Goal: Entertainment & Leisure: Consume media (video, audio)

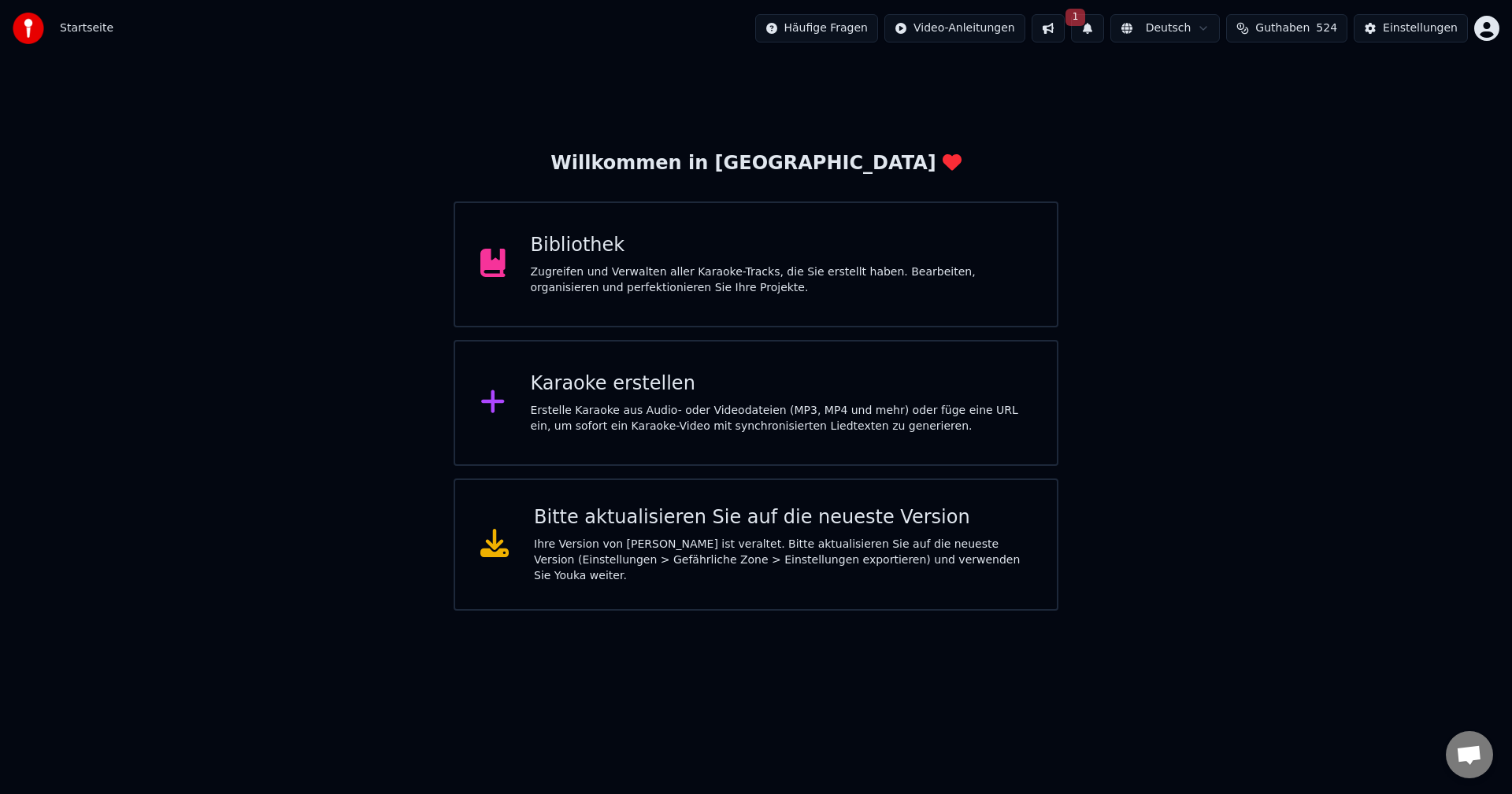
click at [567, 242] on div "Bibliothek" at bounding box center [781, 245] width 501 height 25
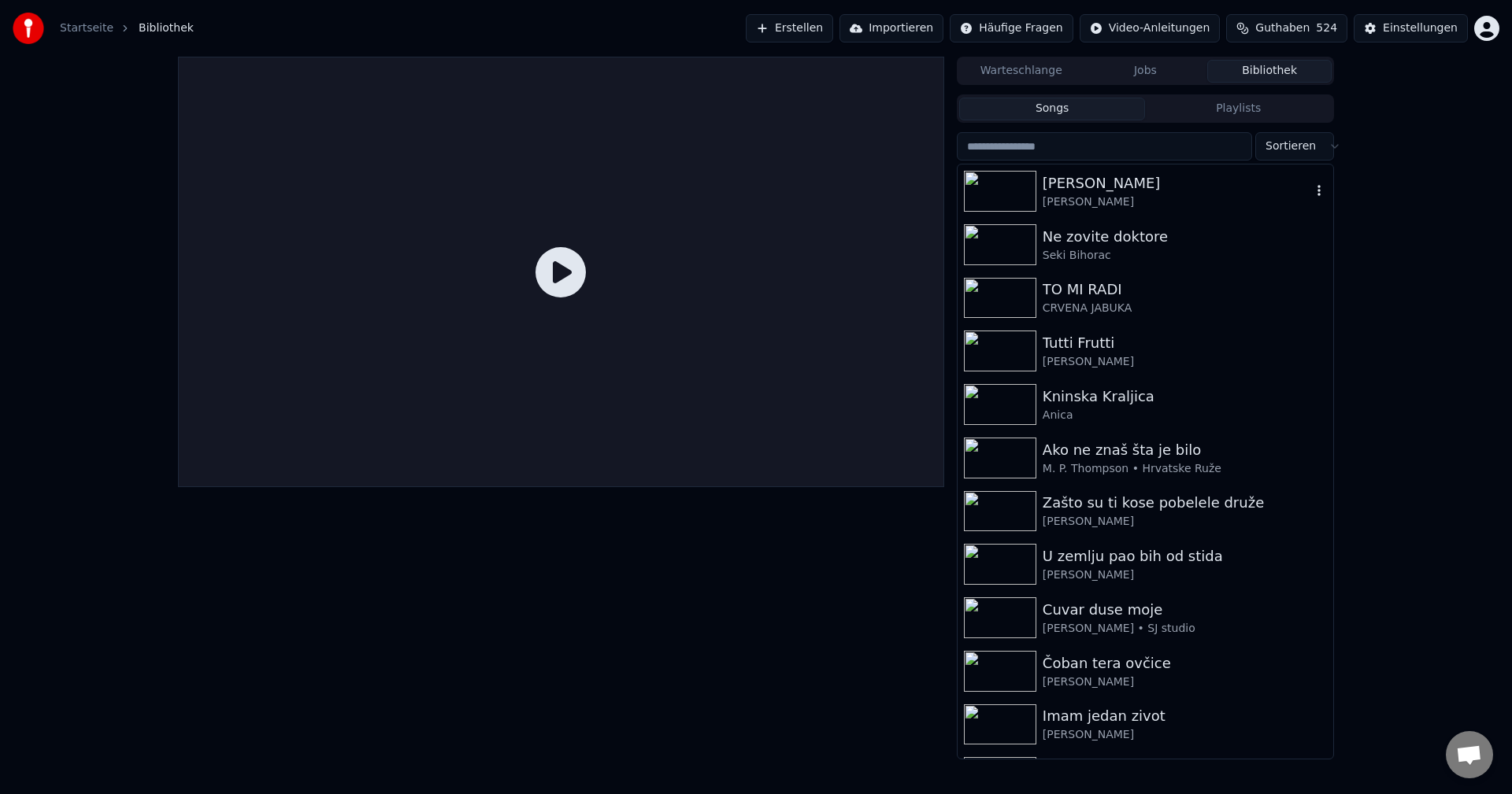
click at [1007, 194] on img at bounding box center [999, 191] width 73 height 41
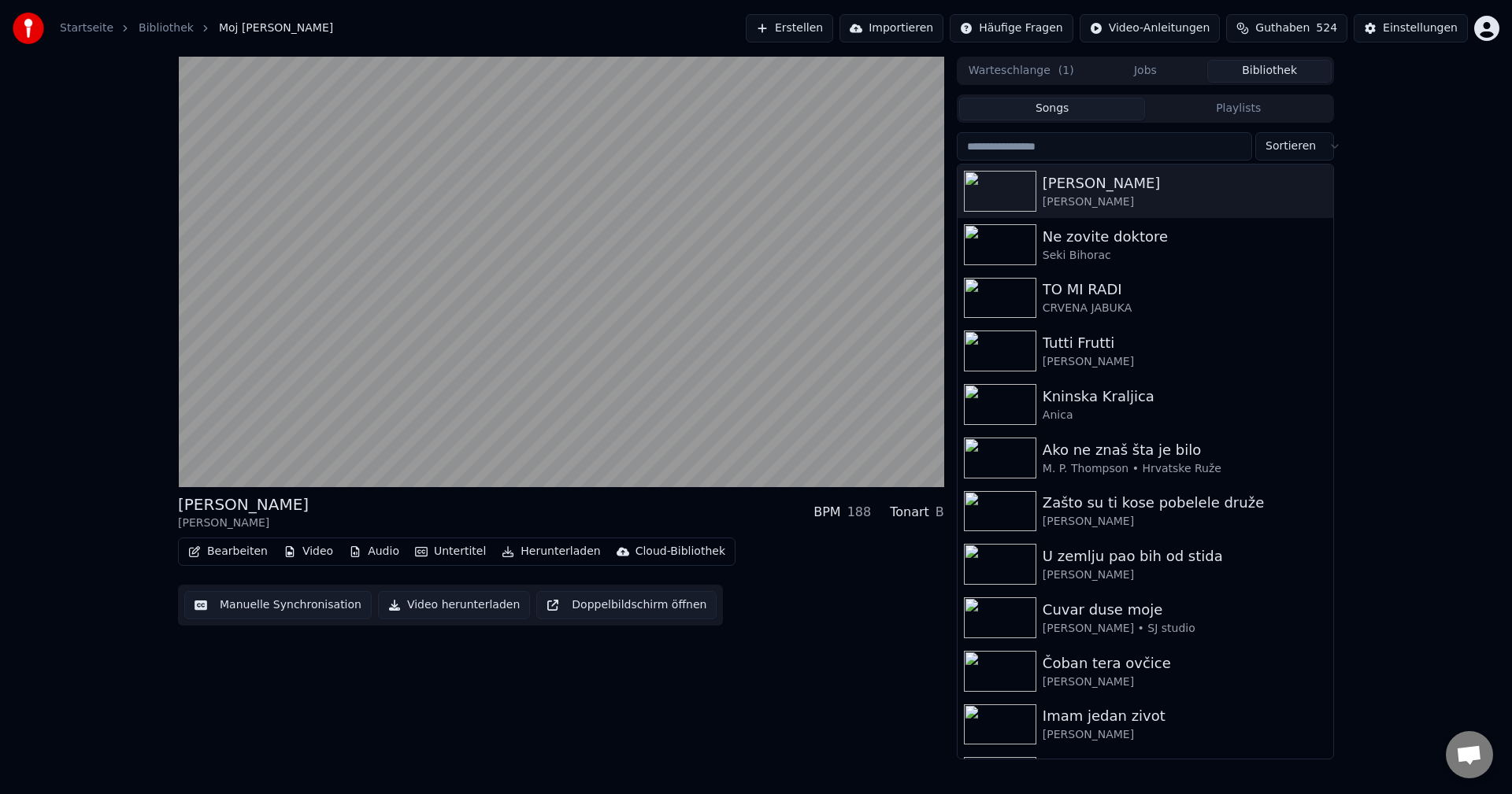
click at [525, 725] on div "Moj [PERSON_NAME] BPM 188 Tonart B Bearbeiten Video Audio Untertitel Herunterla…" at bounding box center [560, 407] width 766 height 703
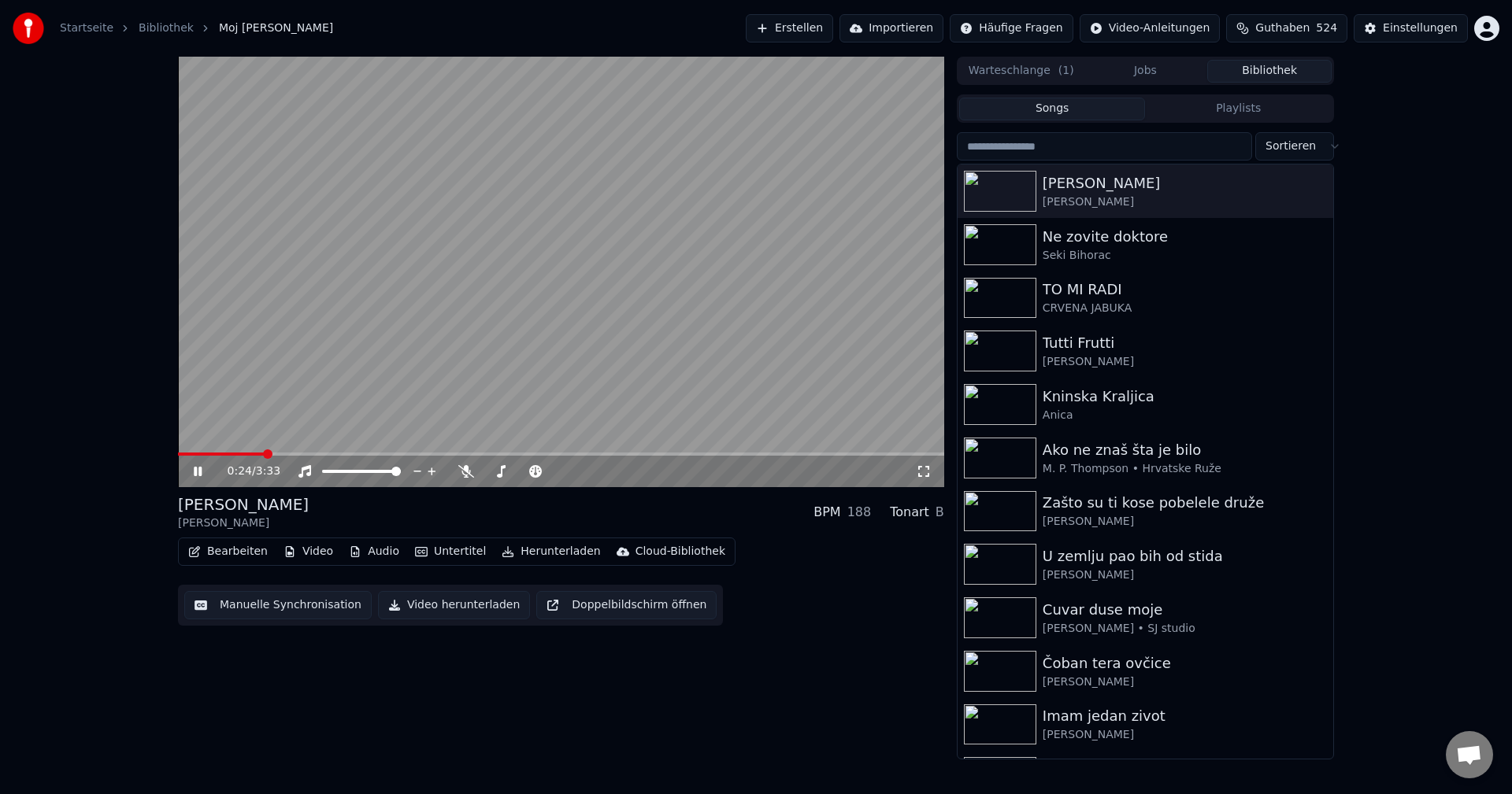
click at [264, 454] on span at bounding box center [220, 454] width 86 height 3
click at [1012, 455] on img at bounding box center [999, 458] width 73 height 41
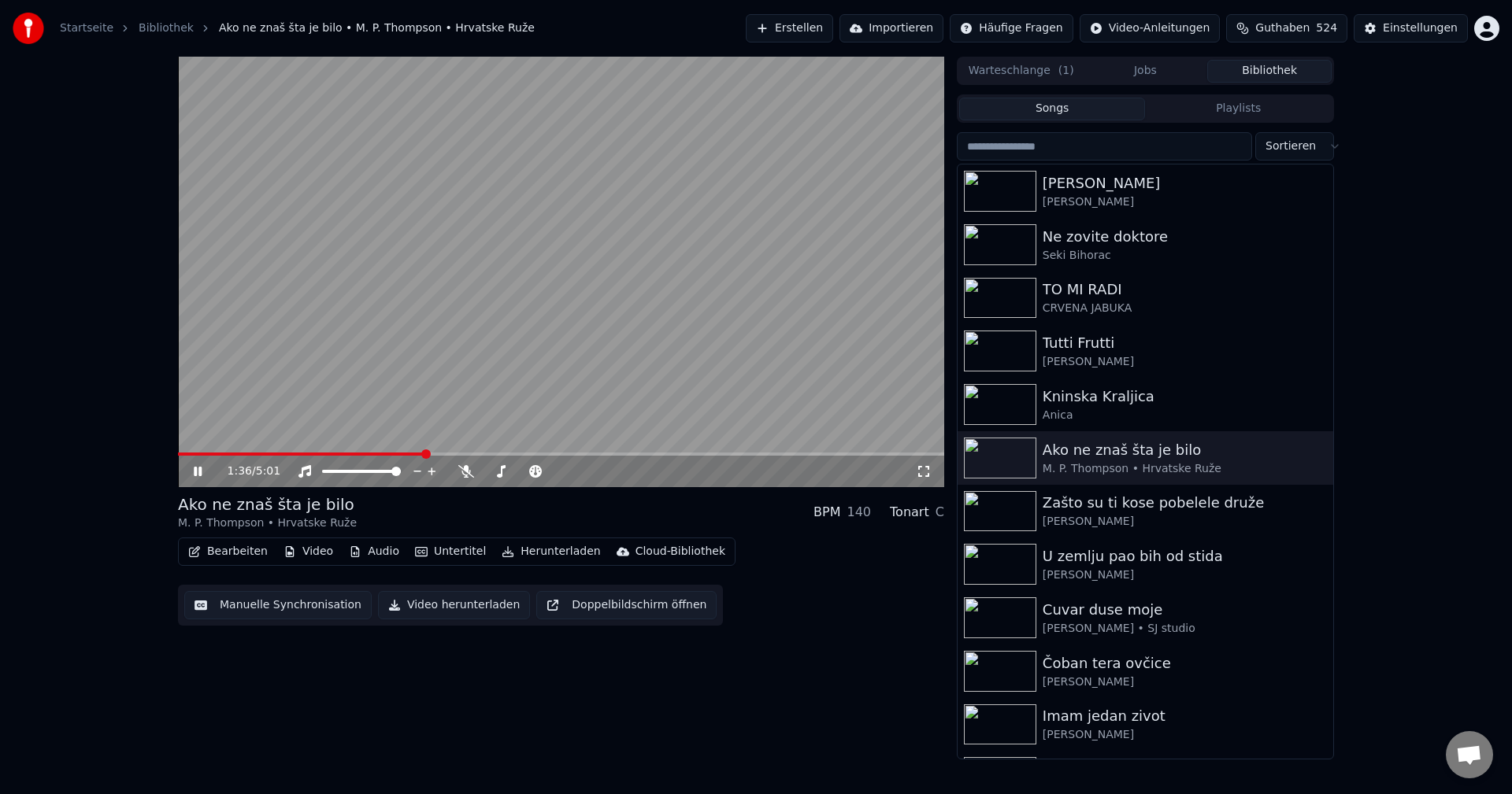
click at [197, 455] on span at bounding box center [301, 454] width 247 height 3
click at [464, 473] on icon at bounding box center [466, 471] width 15 height 13
click at [178, 455] on span at bounding box center [182, 453] width 9 height 9
click at [461, 475] on icon at bounding box center [466, 471] width 15 height 13
click at [181, 453] on span at bounding box center [208, 454] width 62 height 3
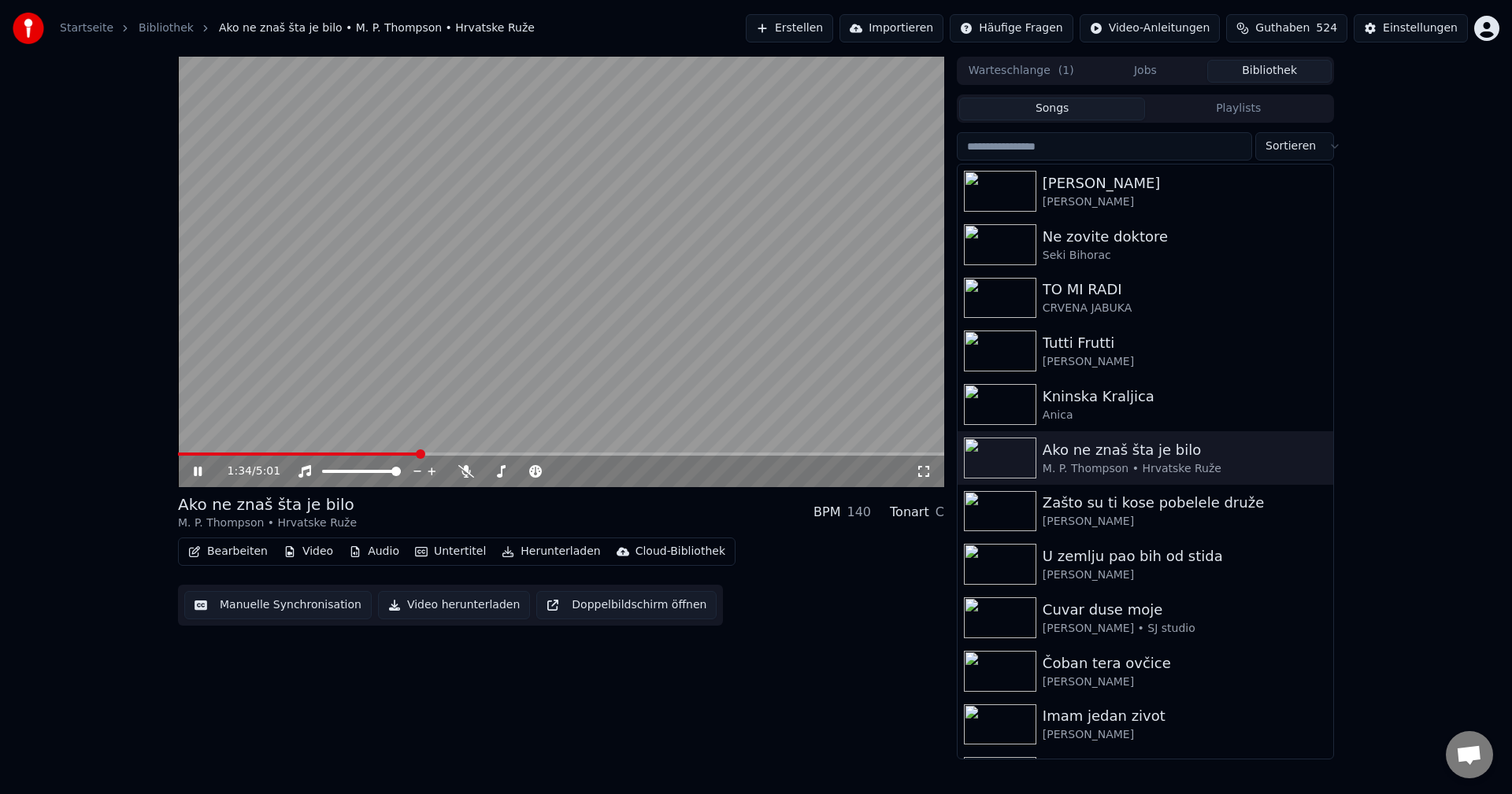
click at [255, 452] on span at bounding box center [298, 454] width 241 height 3
drag, startPoint x: 466, startPoint y: 474, endPoint x: 672, endPoint y: 523, distance: 211.7
click at [468, 474] on icon at bounding box center [466, 471] width 15 height 13
click at [467, 473] on icon at bounding box center [466, 471] width 9 height 13
drag, startPoint x: 190, startPoint y: 458, endPoint x: 209, endPoint y: 458, distance: 19.0
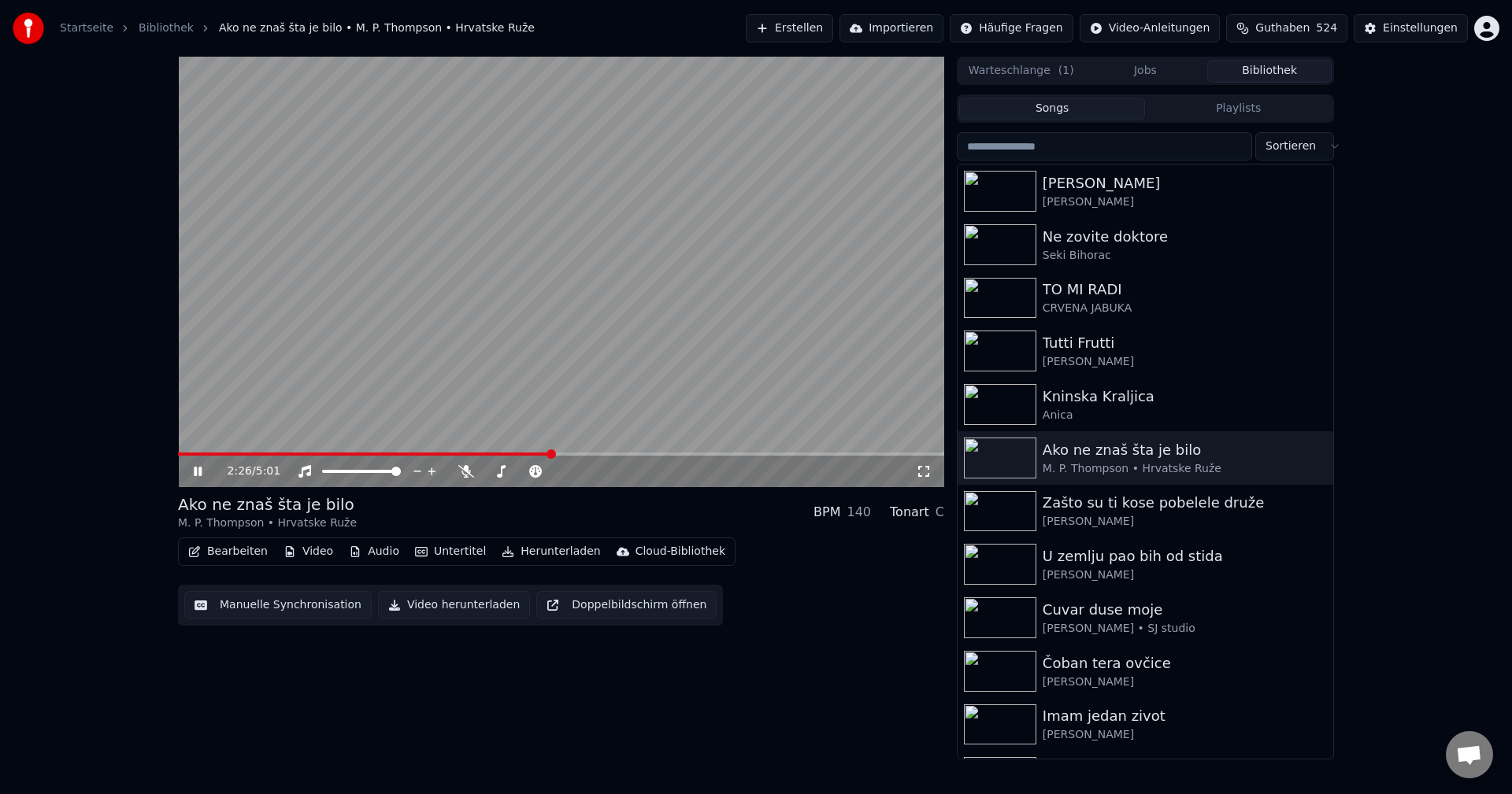
click at [190, 458] on div "2:26 / 5:01" at bounding box center [560, 471] width 766 height 32
click at [183, 454] on span at bounding box center [180, 454] width 5 height 3
click at [996, 241] on img at bounding box center [999, 245] width 73 height 41
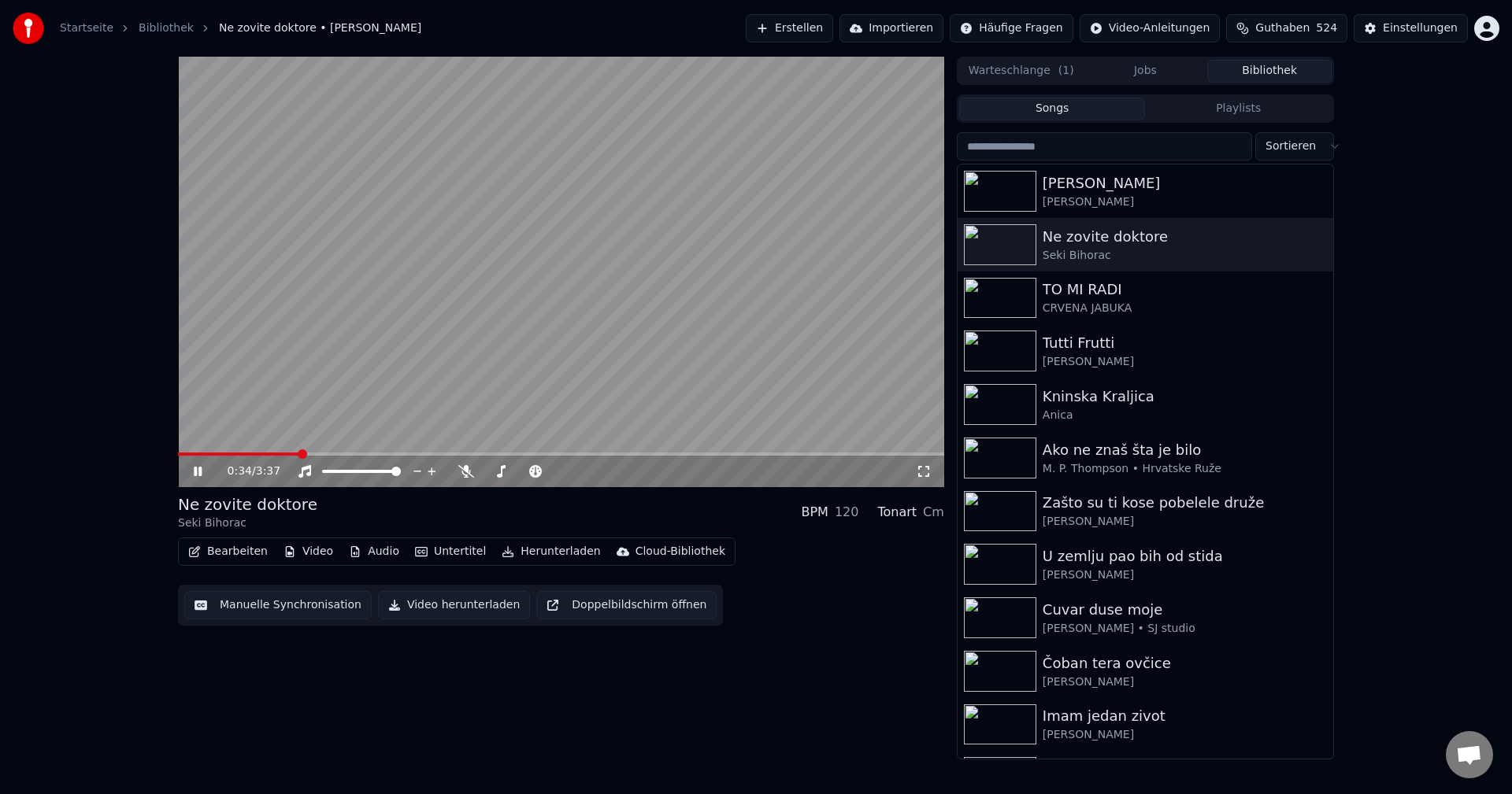
click at [192, 453] on span at bounding box center [238, 454] width 121 height 3
click at [220, 454] on span at bounding box center [199, 454] width 43 height 3
click at [237, 452] on span at bounding box center [300, 454] width 244 height 3
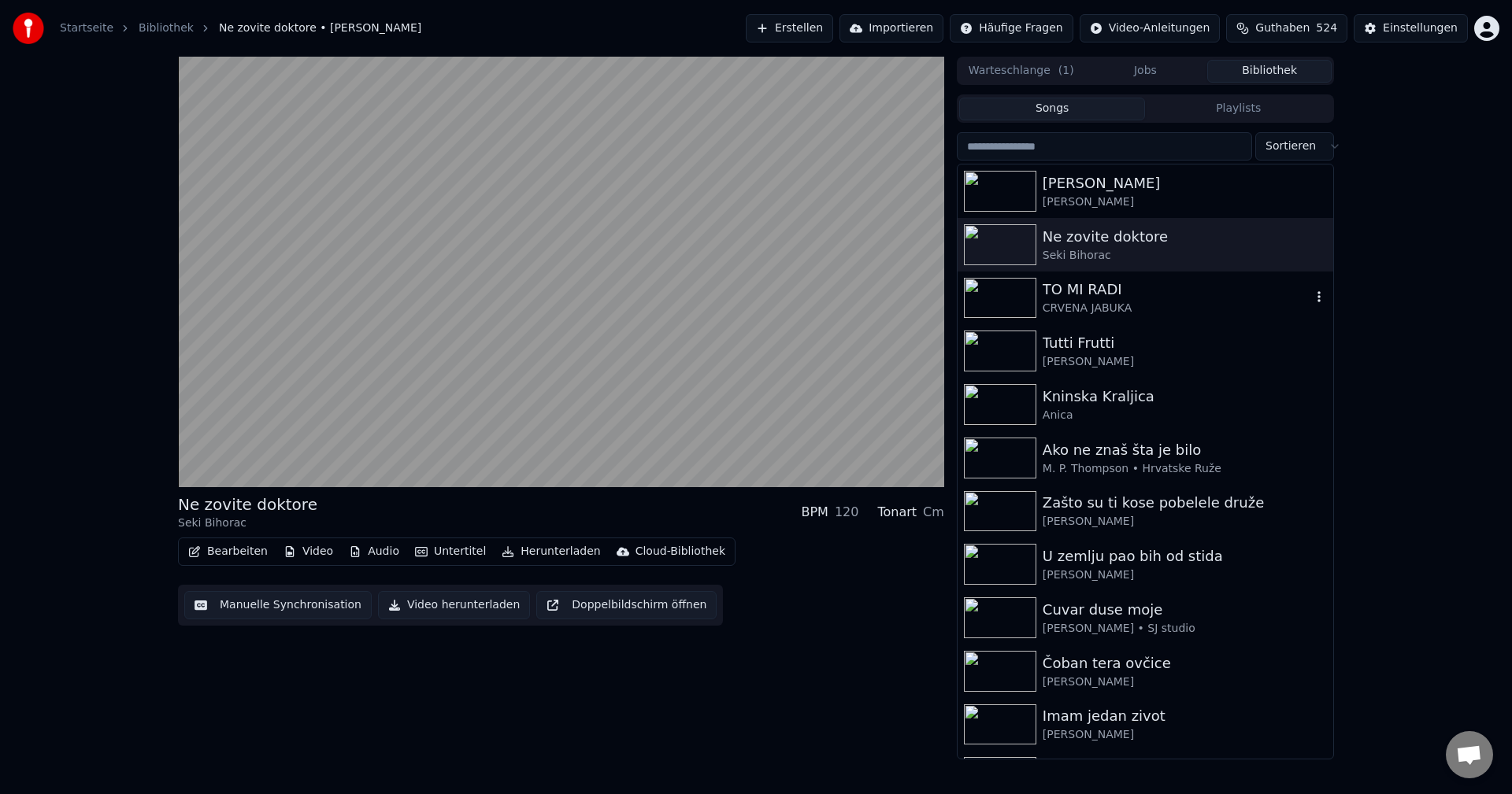
click at [1006, 301] on img at bounding box center [999, 298] width 73 height 41
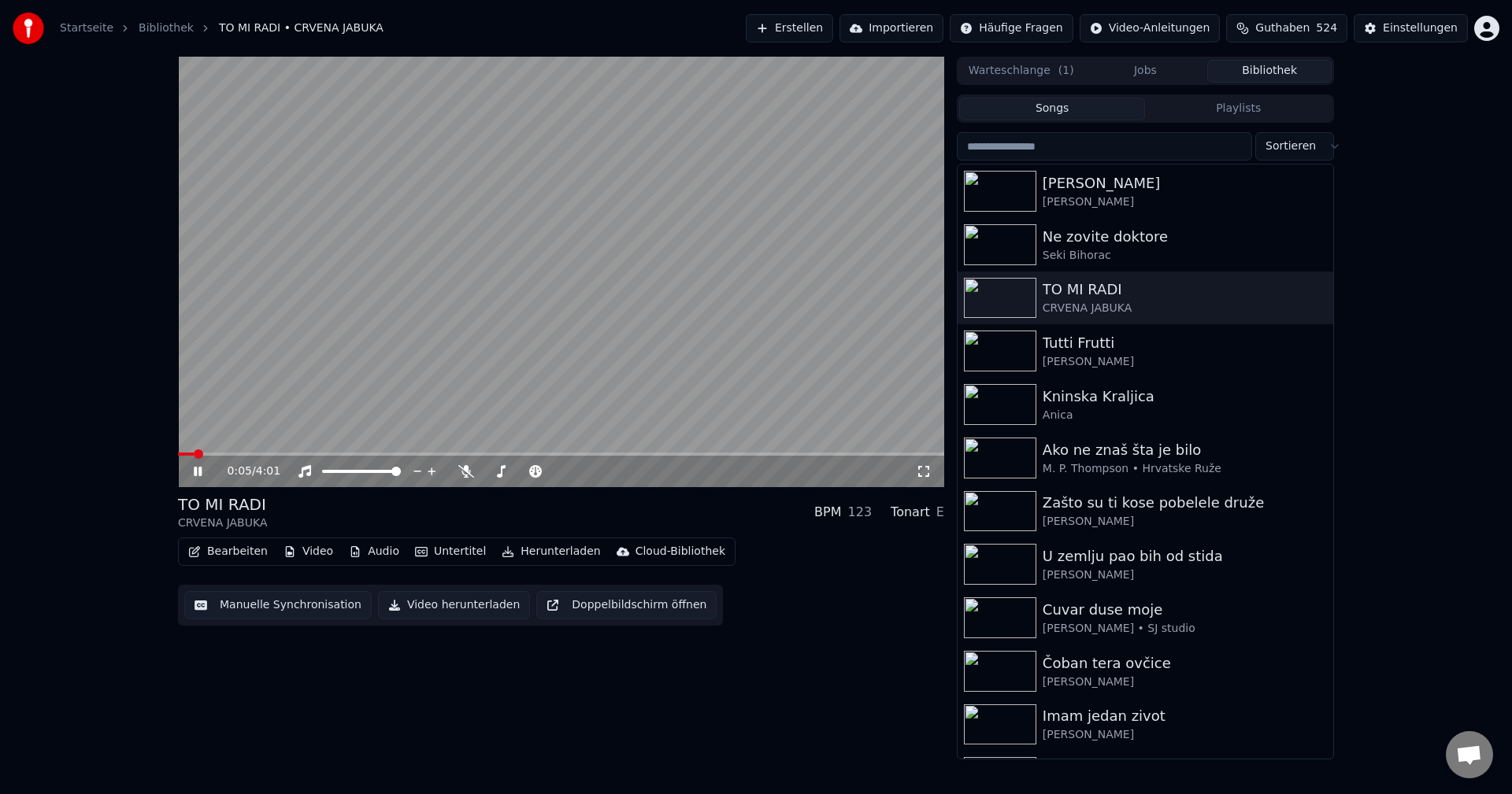
click at [194, 452] on span at bounding box center [185, 454] width 15 height 3
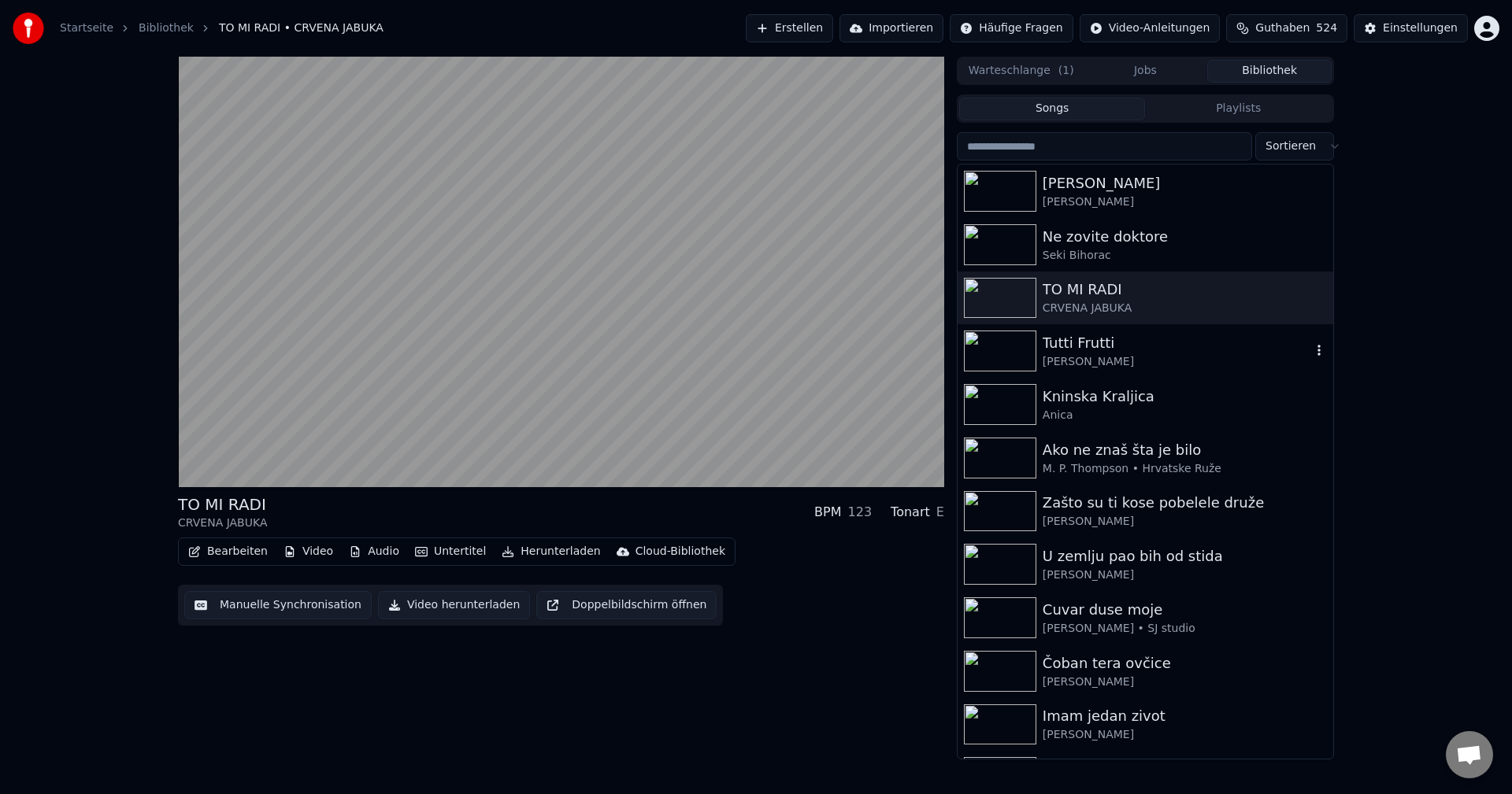
click at [1011, 347] on img at bounding box center [999, 351] width 73 height 41
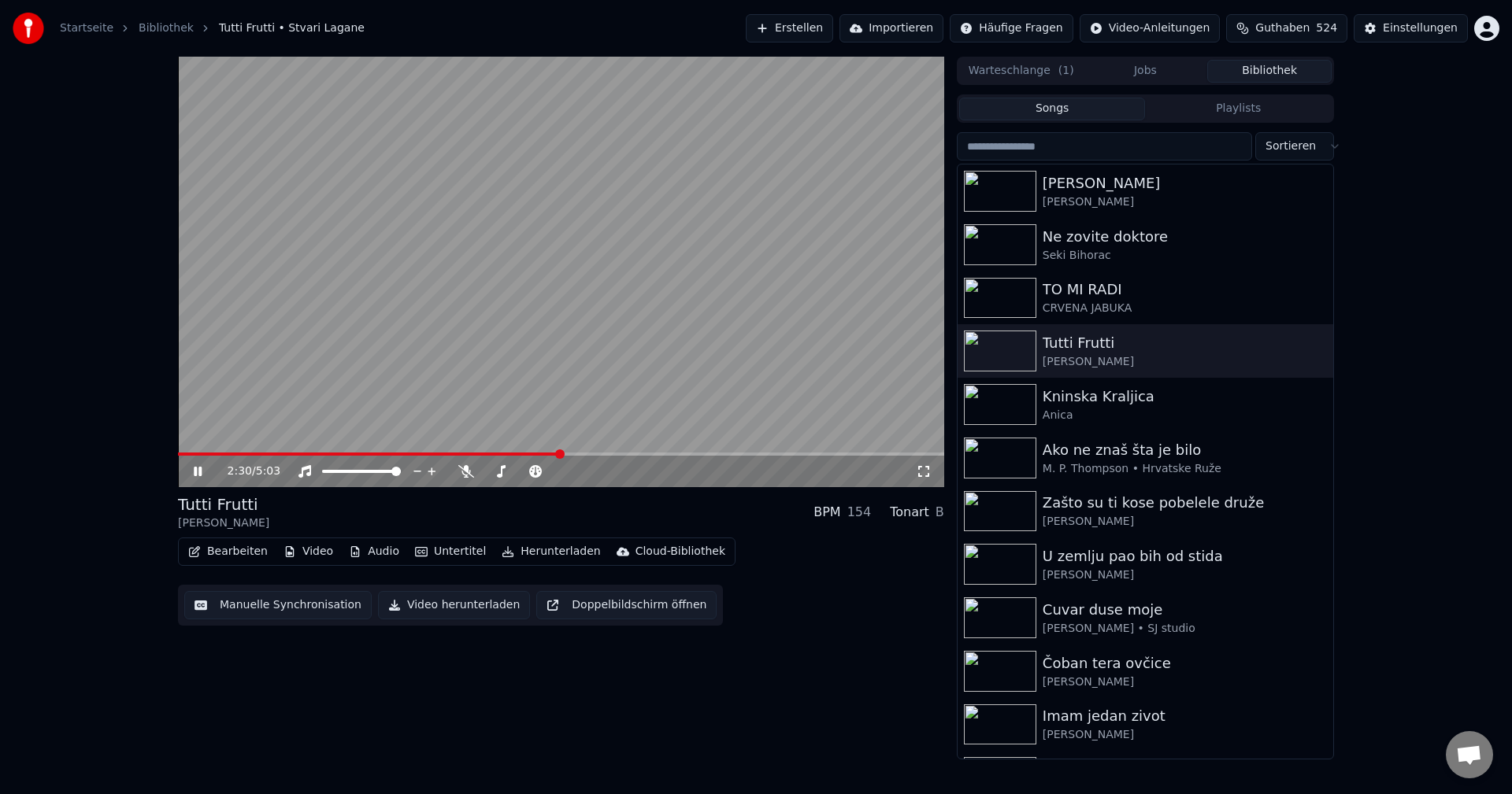
click at [590, 455] on span at bounding box center [560, 454] width 766 height 3
click at [192, 457] on div "4:23 / 5:03" at bounding box center [560, 471] width 766 height 32
click at [188, 455] on span at bounding box center [512, 454] width 669 height 3
click at [232, 453] on span at bounding box center [560, 454] width 766 height 3
click at [228, 453] on span at bounding box center [239, 454] width 124 height 3
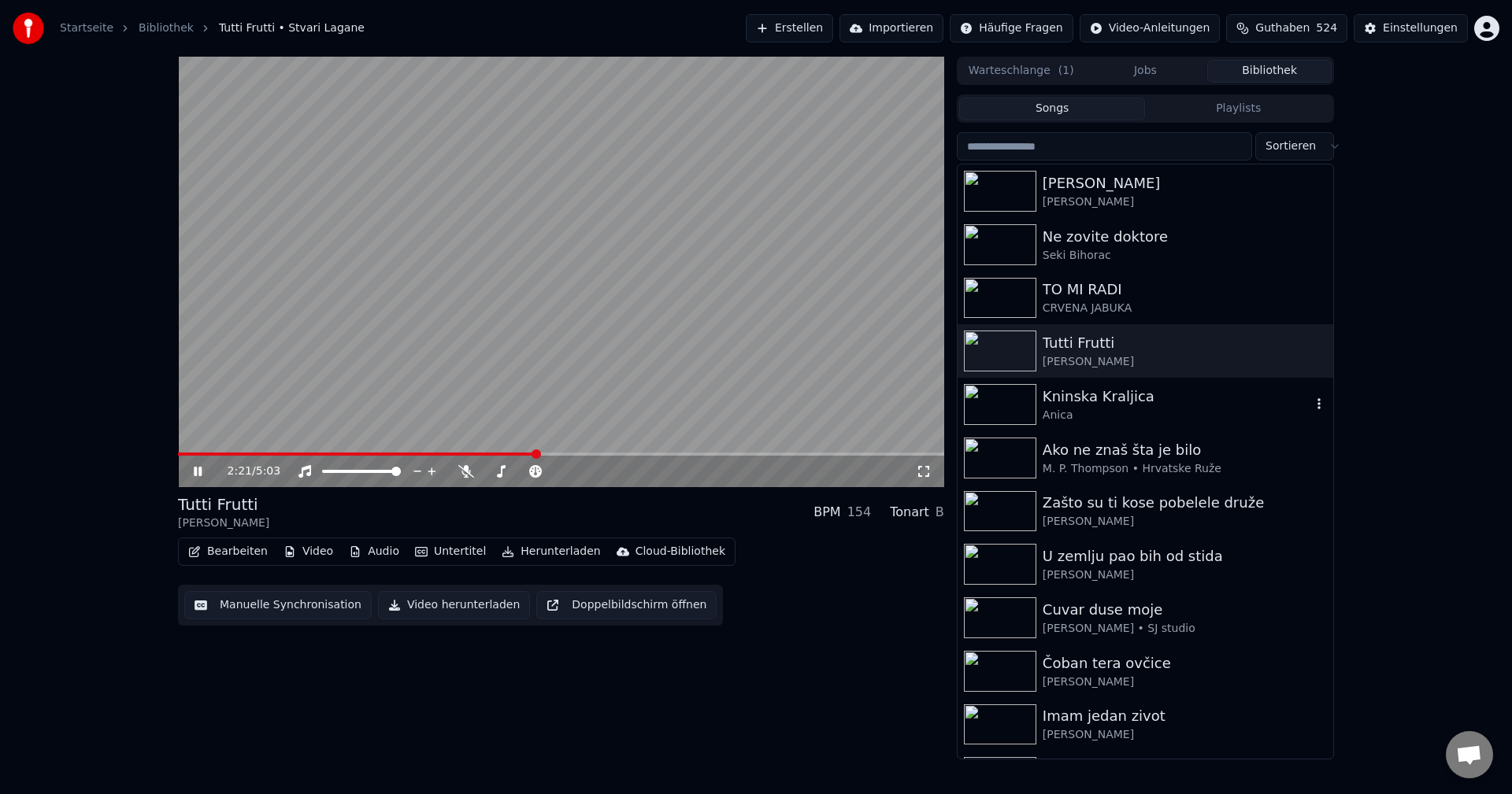
drag, startPoint x: 997, startPoint y: 404, endPoint x: 1160, endPoint y: 428, distance: 164.8
click at [999, 403] on img at bounding box center [999, 405] width 73 height 41
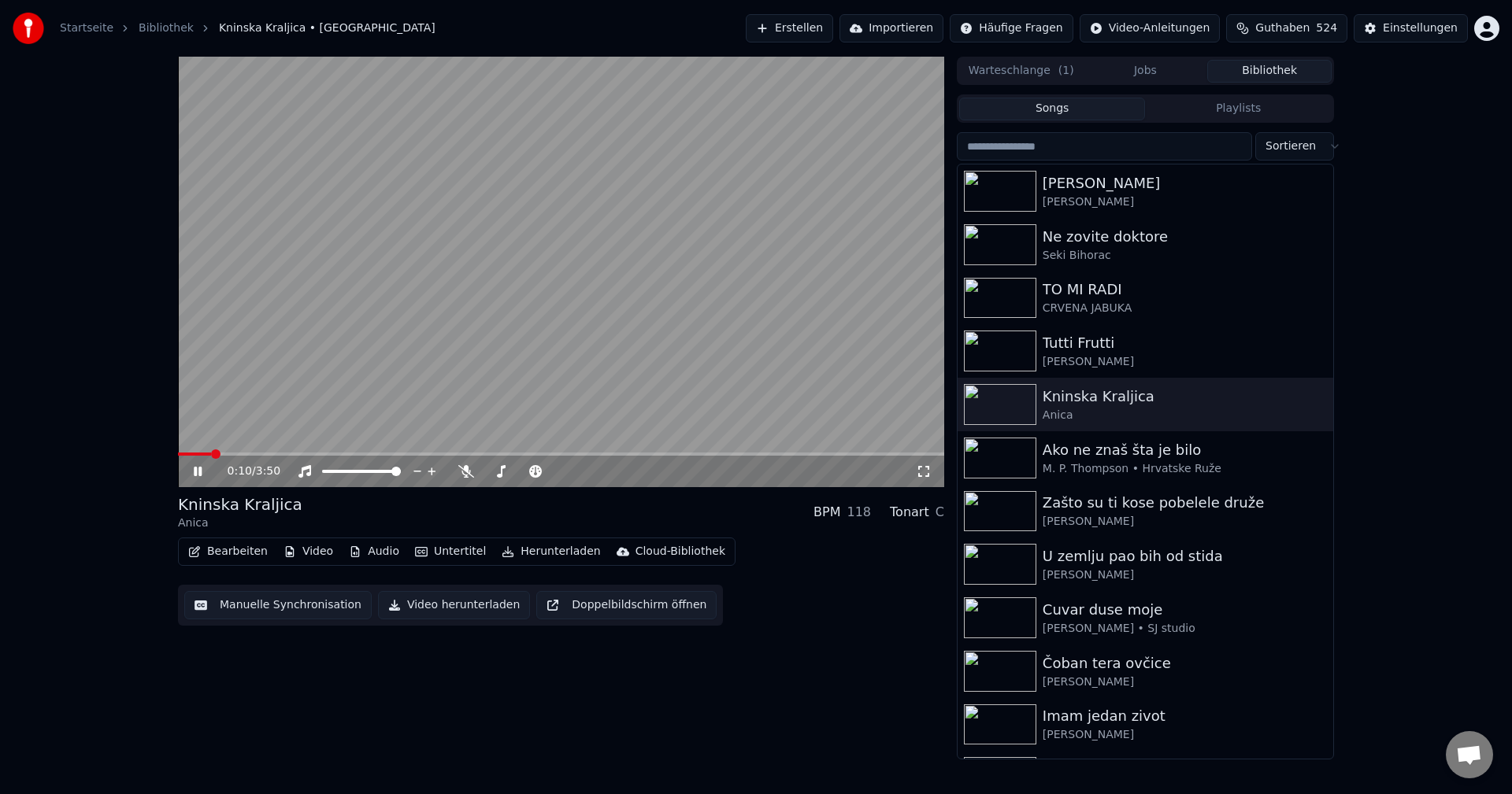
click at [211, 452] on span at bounding box center [560, 454] width 766 height 3
click at [217, 454] on span at bounding box center [197, 454] width 40 height 3
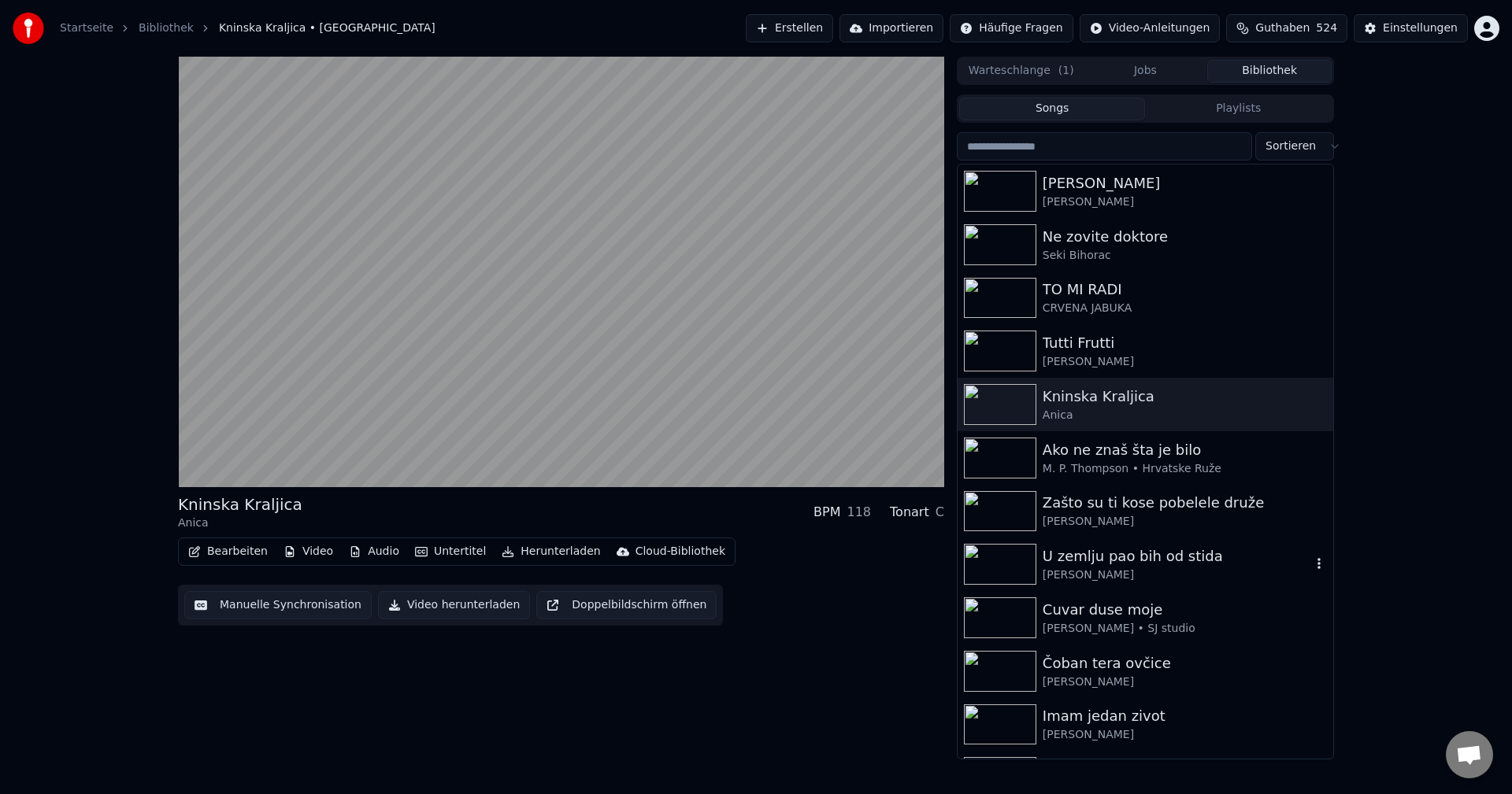
click at [1001, 567] on img at bounding box center [999, 564] width 73 height 41
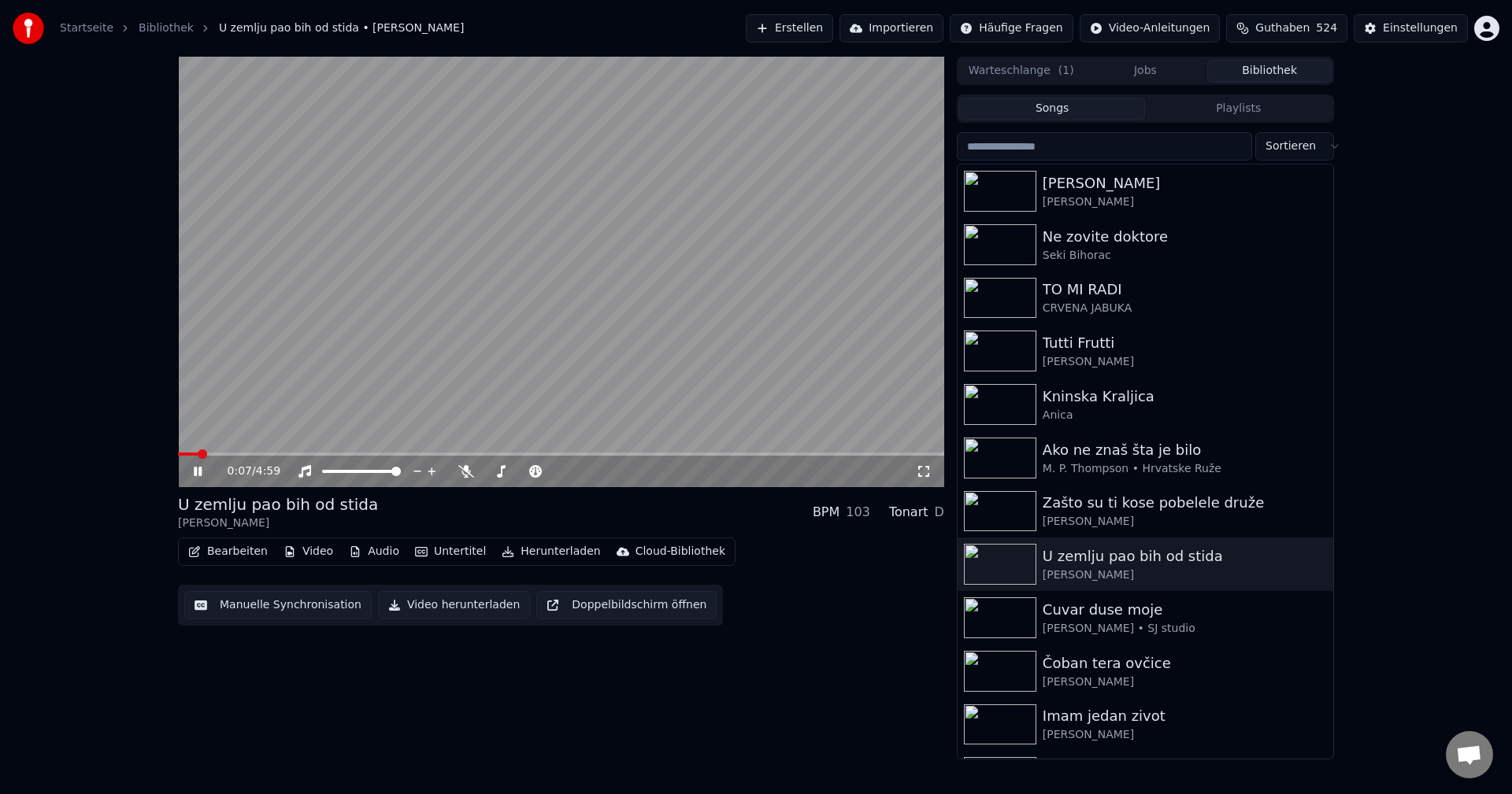
click at [227, 453] on span at bounding box center [560, 454] width 766 height 3
click at [467, 476] on icon at bounding box center [466, 471] width 15 height 13
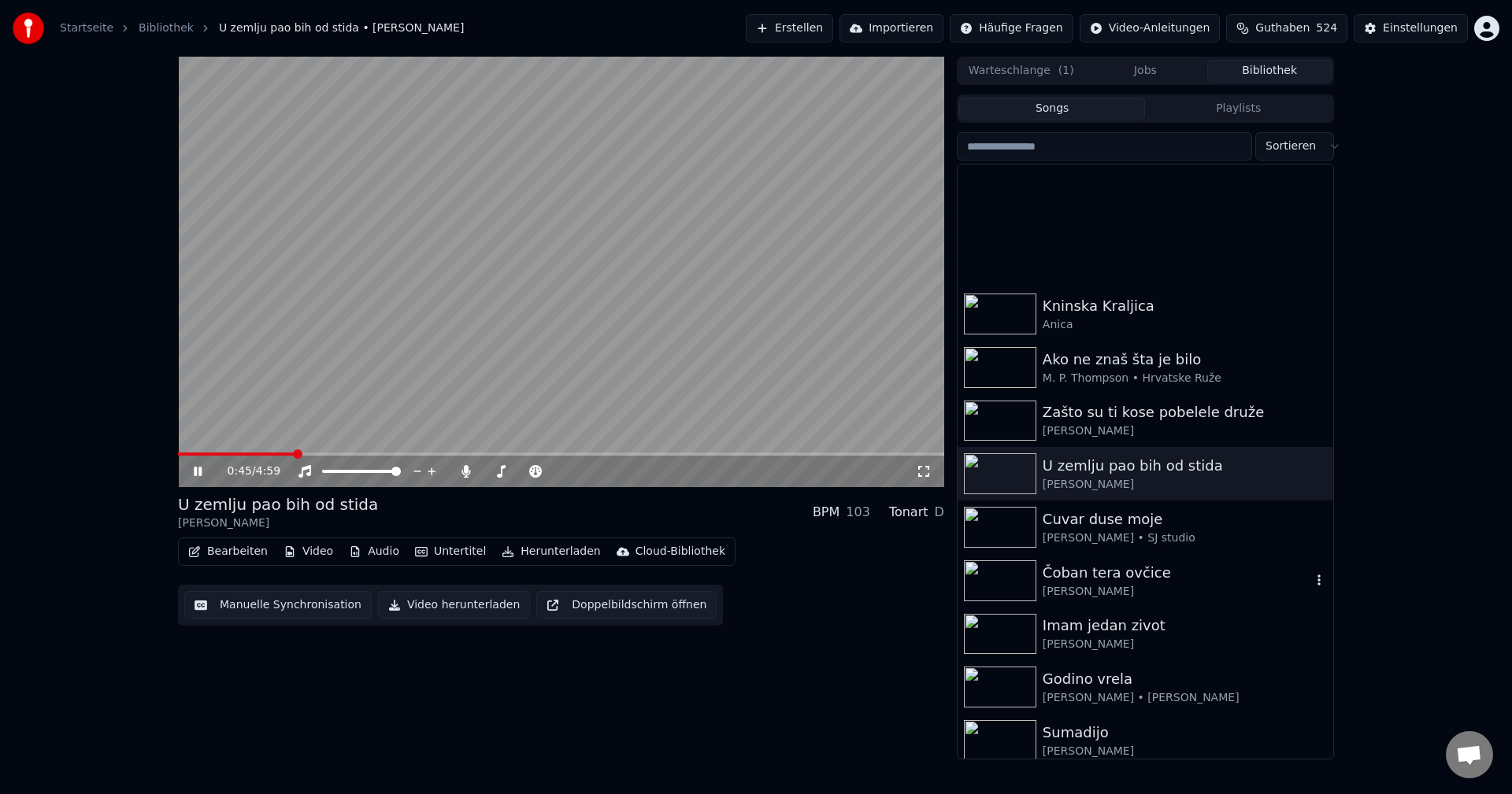
scroll to position [236, 0]
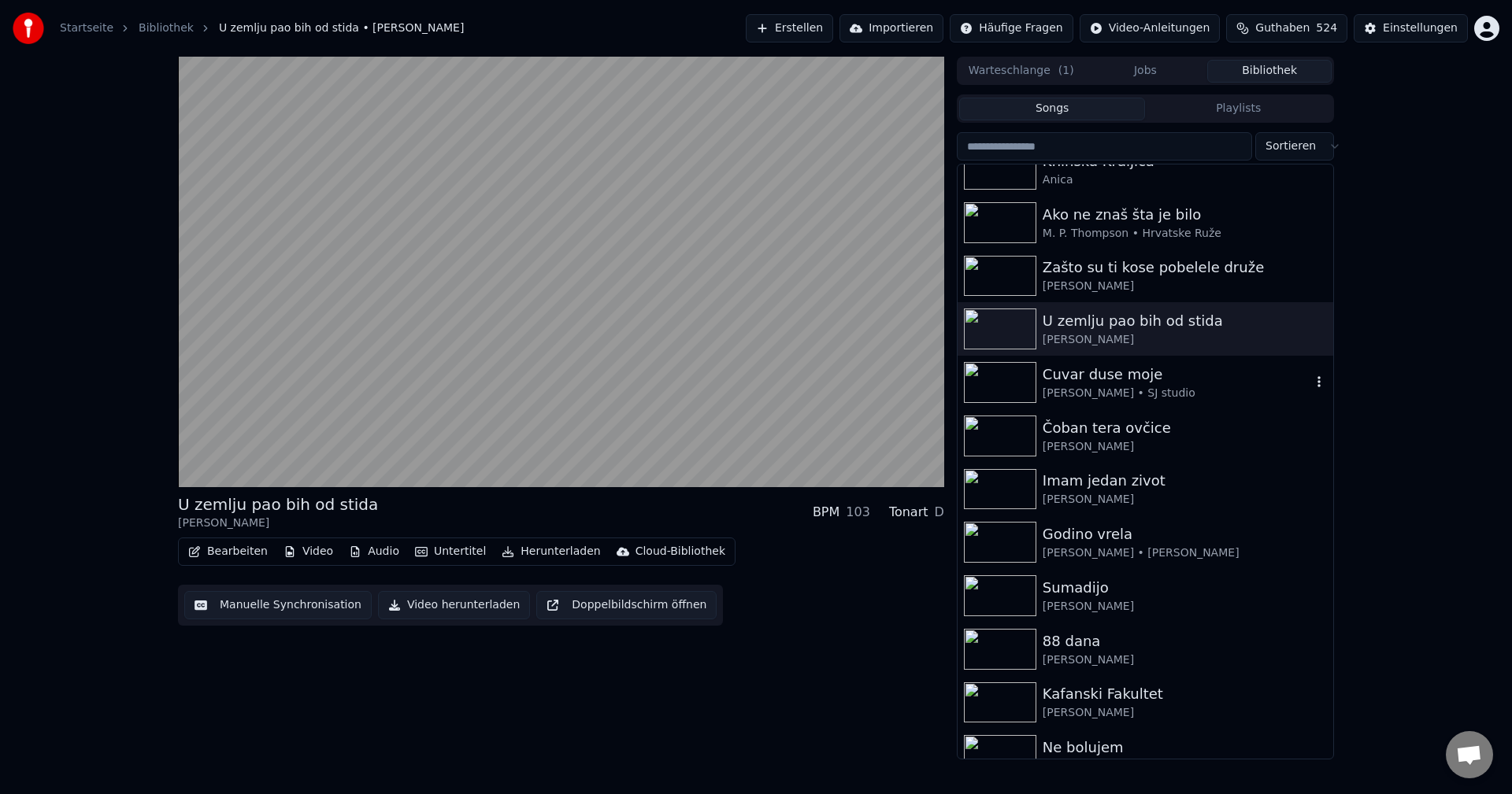
drag, startPoint x: 990, startPoint y: 377, endPoint x: 1328, endPoint y: 423, distance: 341.1
click at [990, 376] on img at bounding box center [999, 382] width 73 height 41
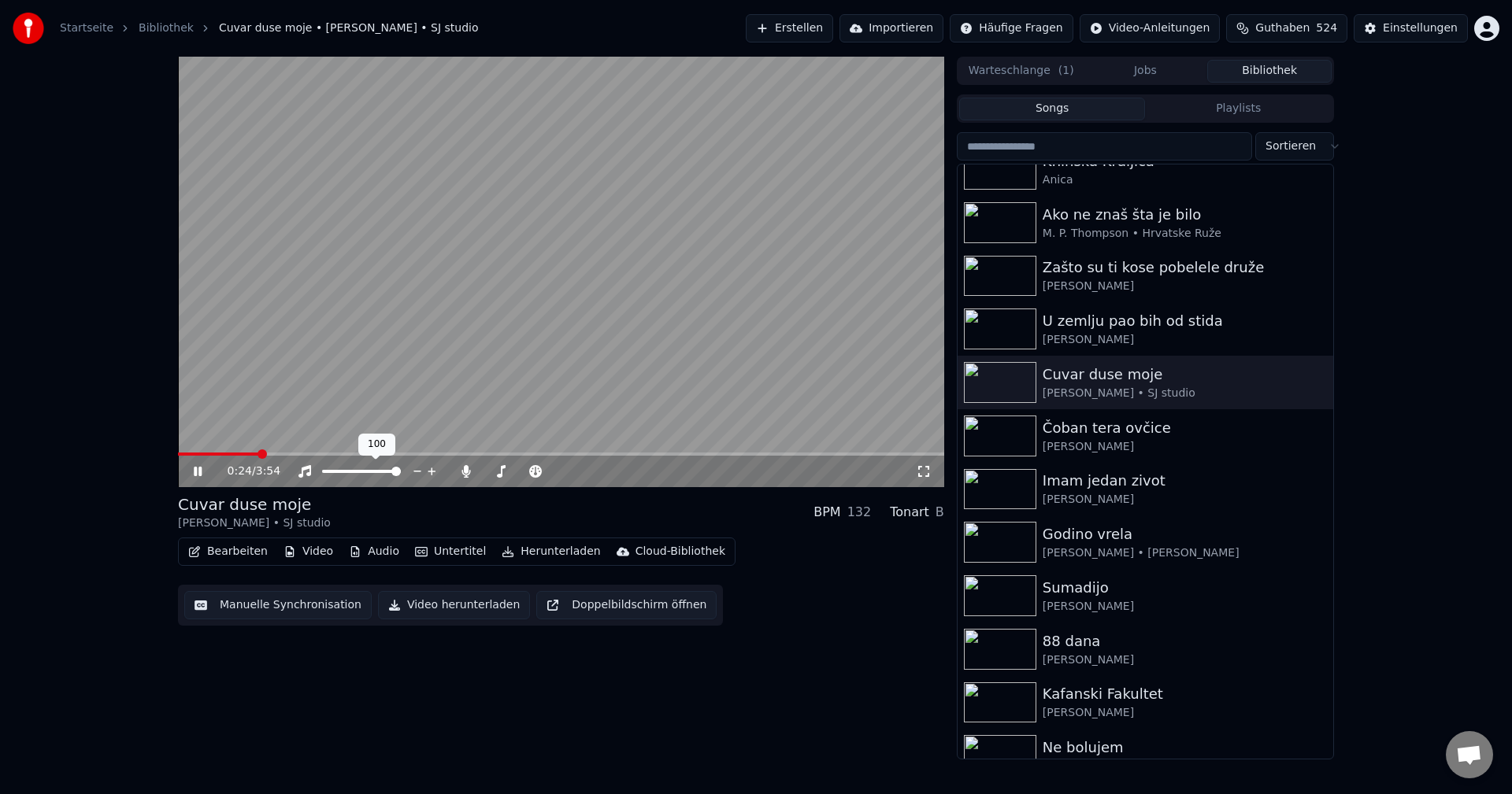
click at [378, 470] on span at bounding box center [361, 471] width 79 height 3
click at [401, 473] on span at bounding box center [396, 471] width 9 height 9
click at [467, 472] on icon at bounding box center [466, 471] width 9 height 13
click at [201, 452] on span at bounding box center [236, 454] width 116 height 3
click at [196, 452] on span at bounding box center [332, 454] width 310 height 3
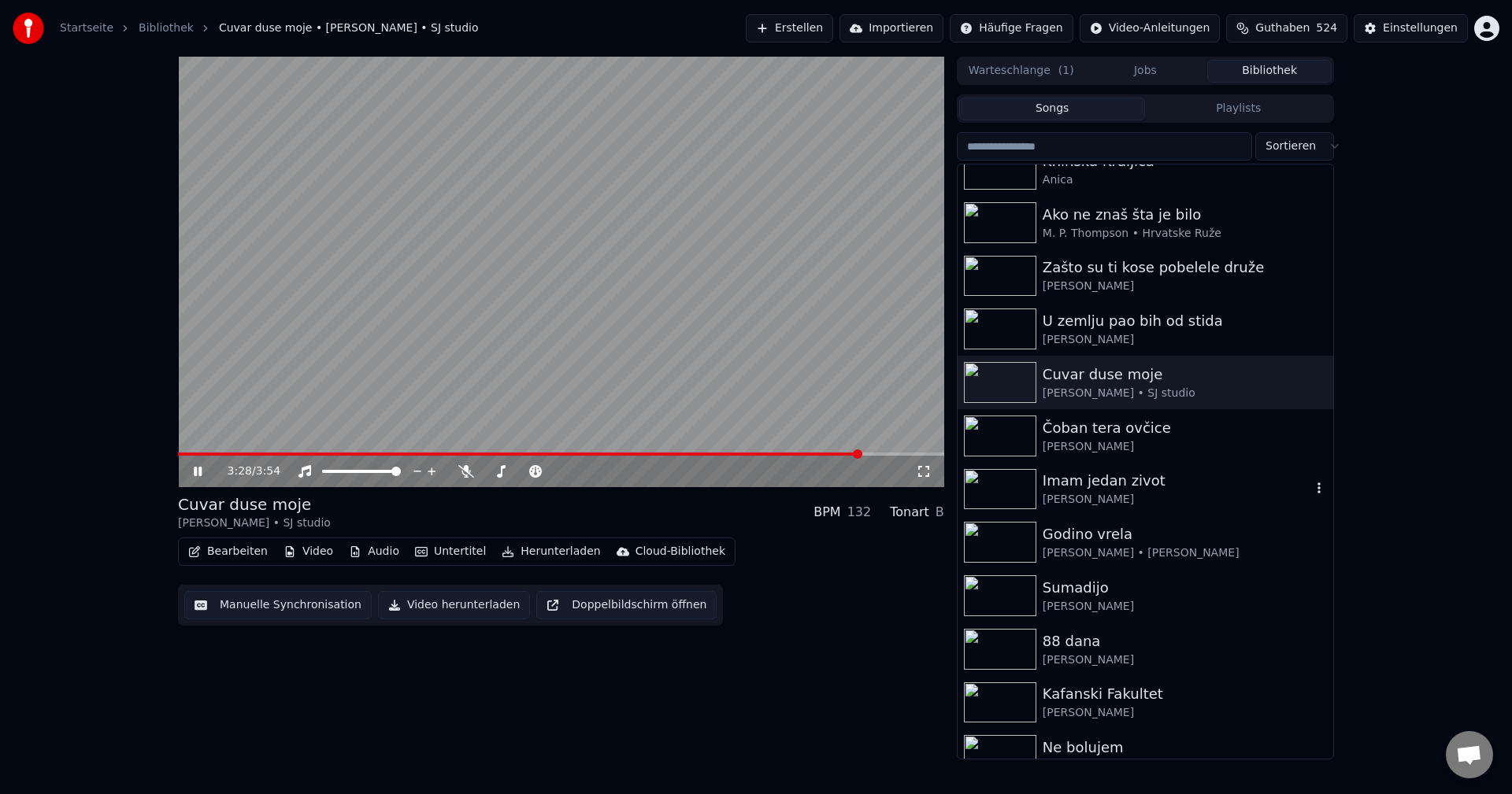
click at [986, 498] on img at bounding box center [999, 489] width 73 height 41
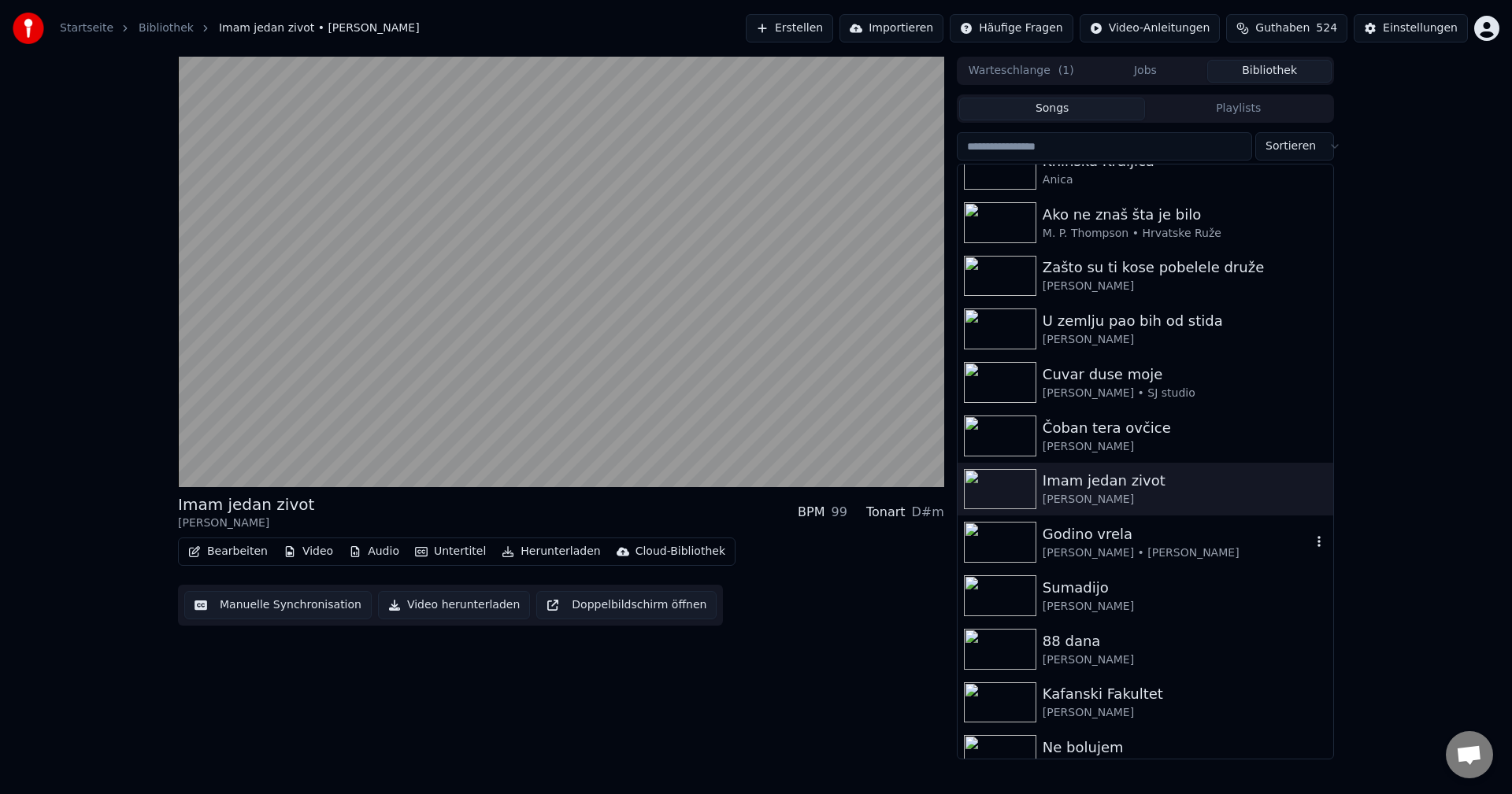
click at [985, 543] on img at bounding box center [999, 542] width 73 height 41
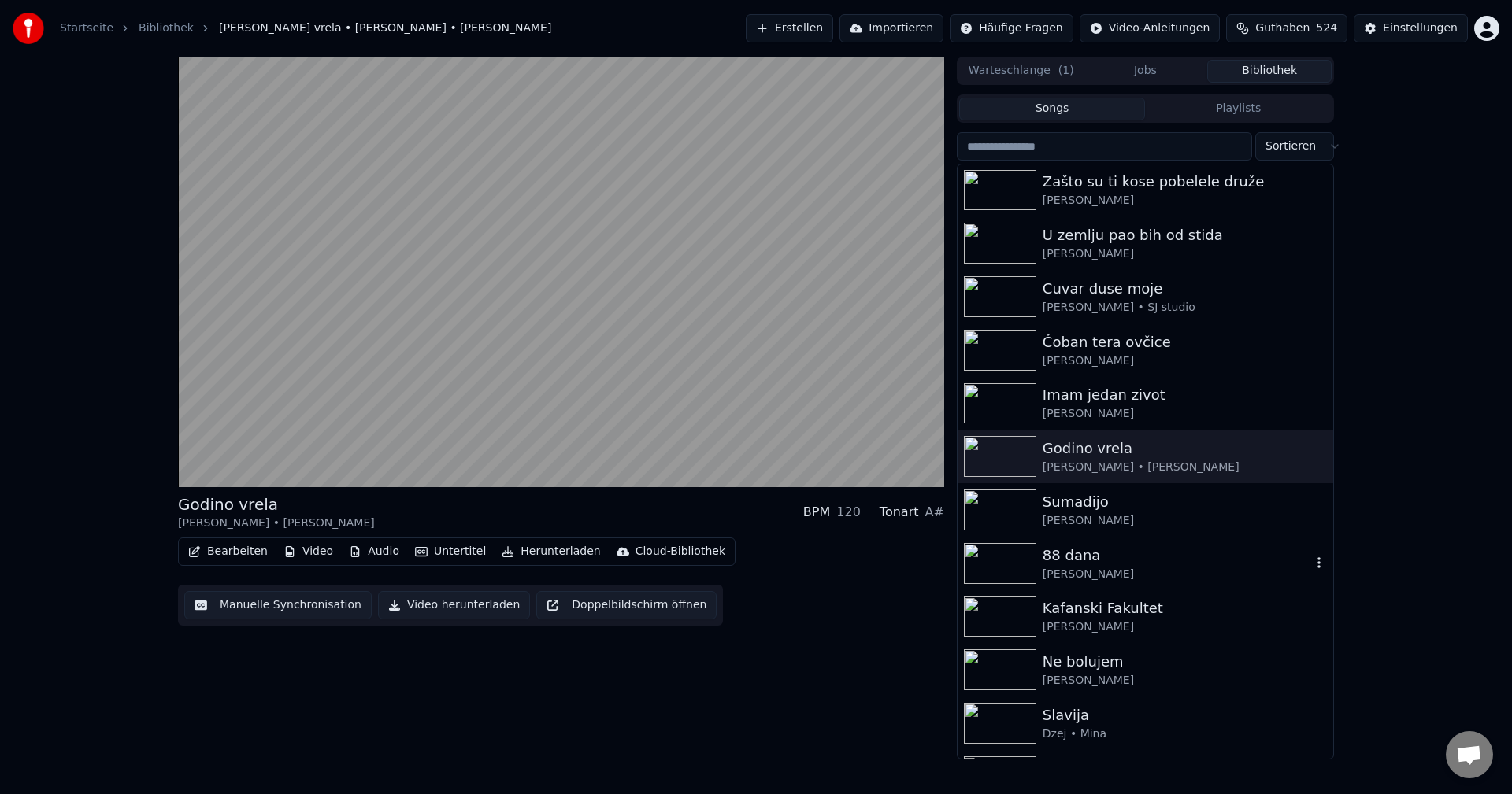
scroll to position [472, 0]
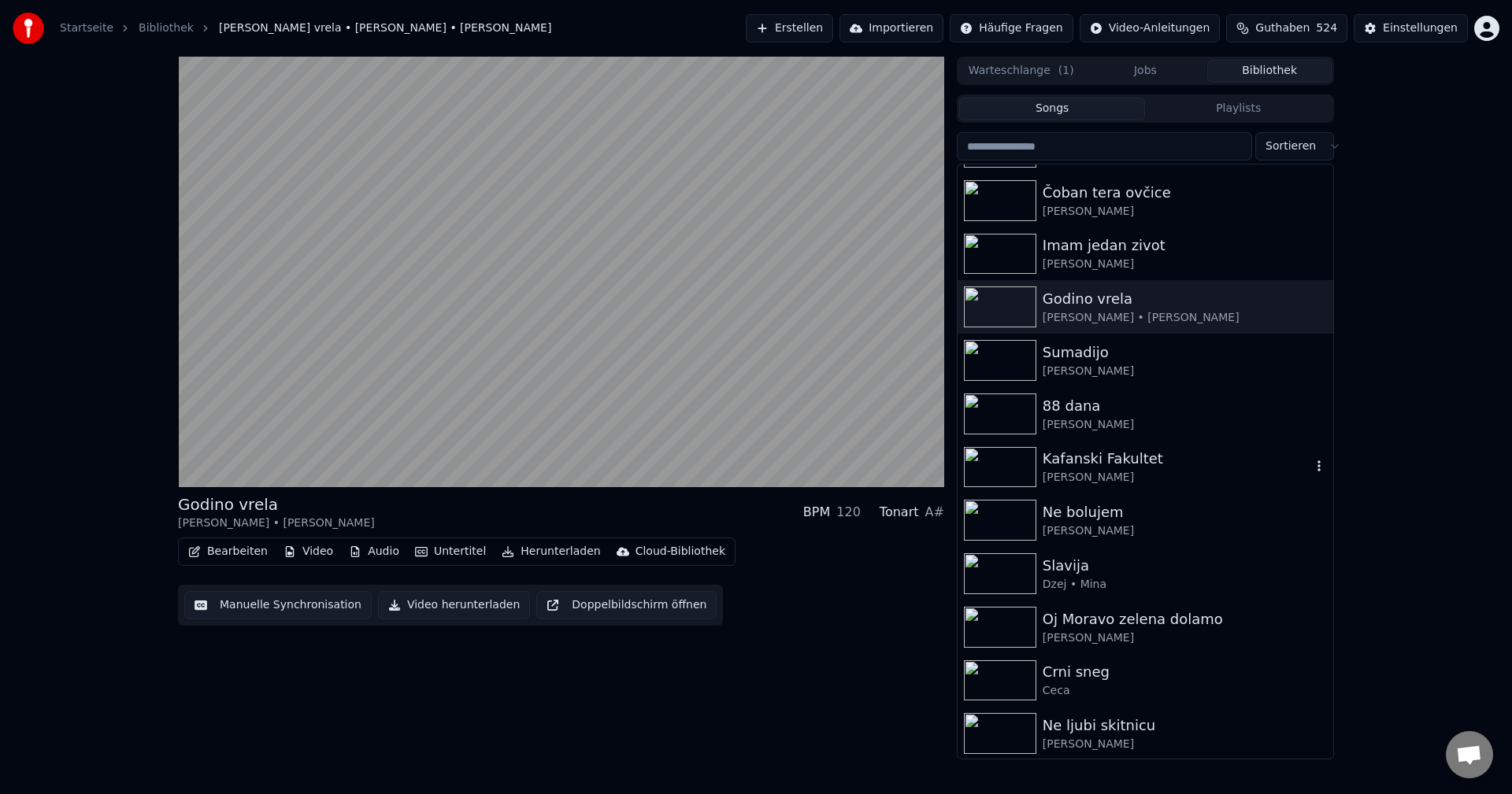
click at [987, 470] on img at bounding box center [999, 468] width 73 height 41
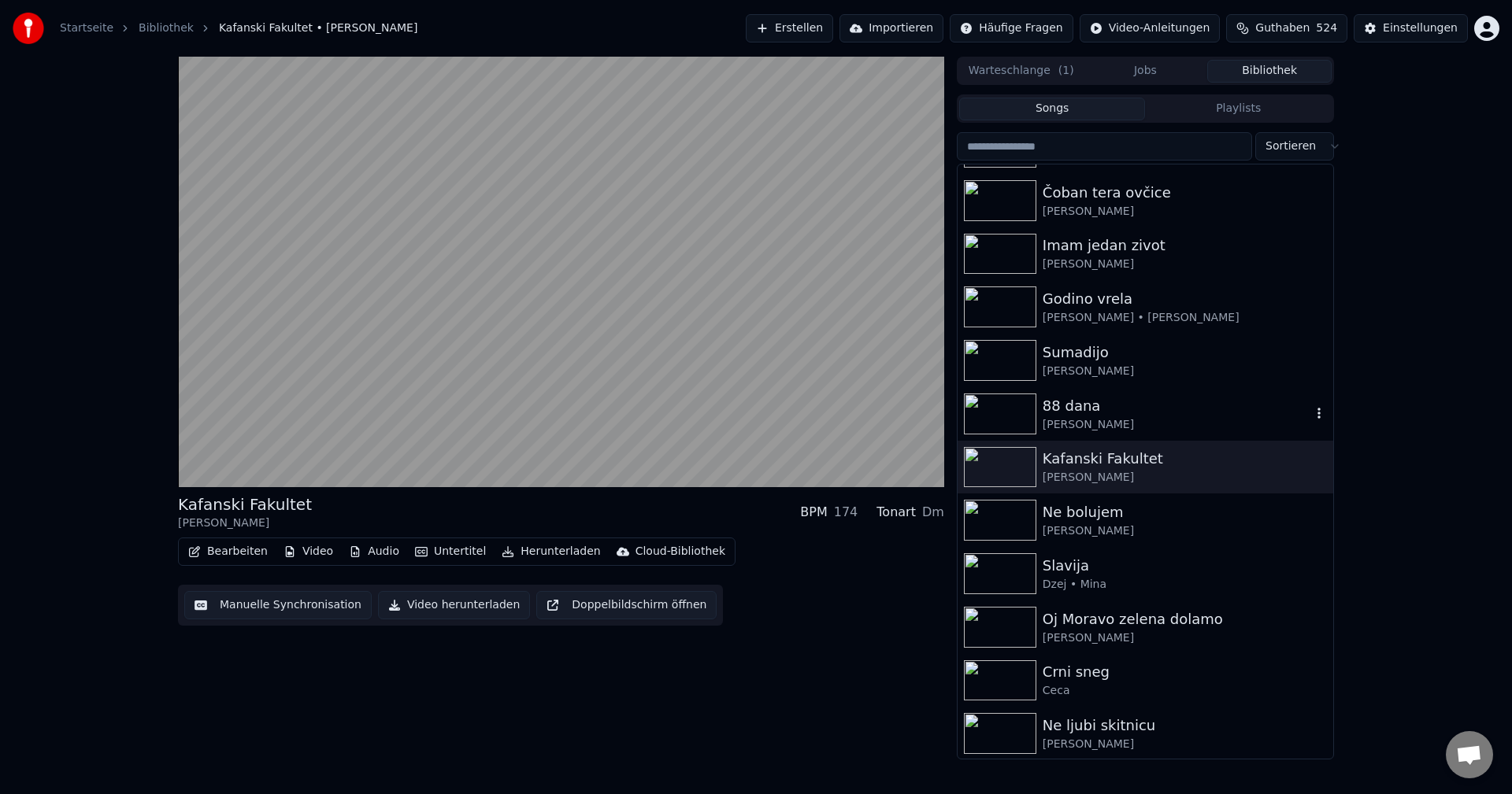
click at [977, 411] on img at bounding box center [999, 414] width 73 height 41
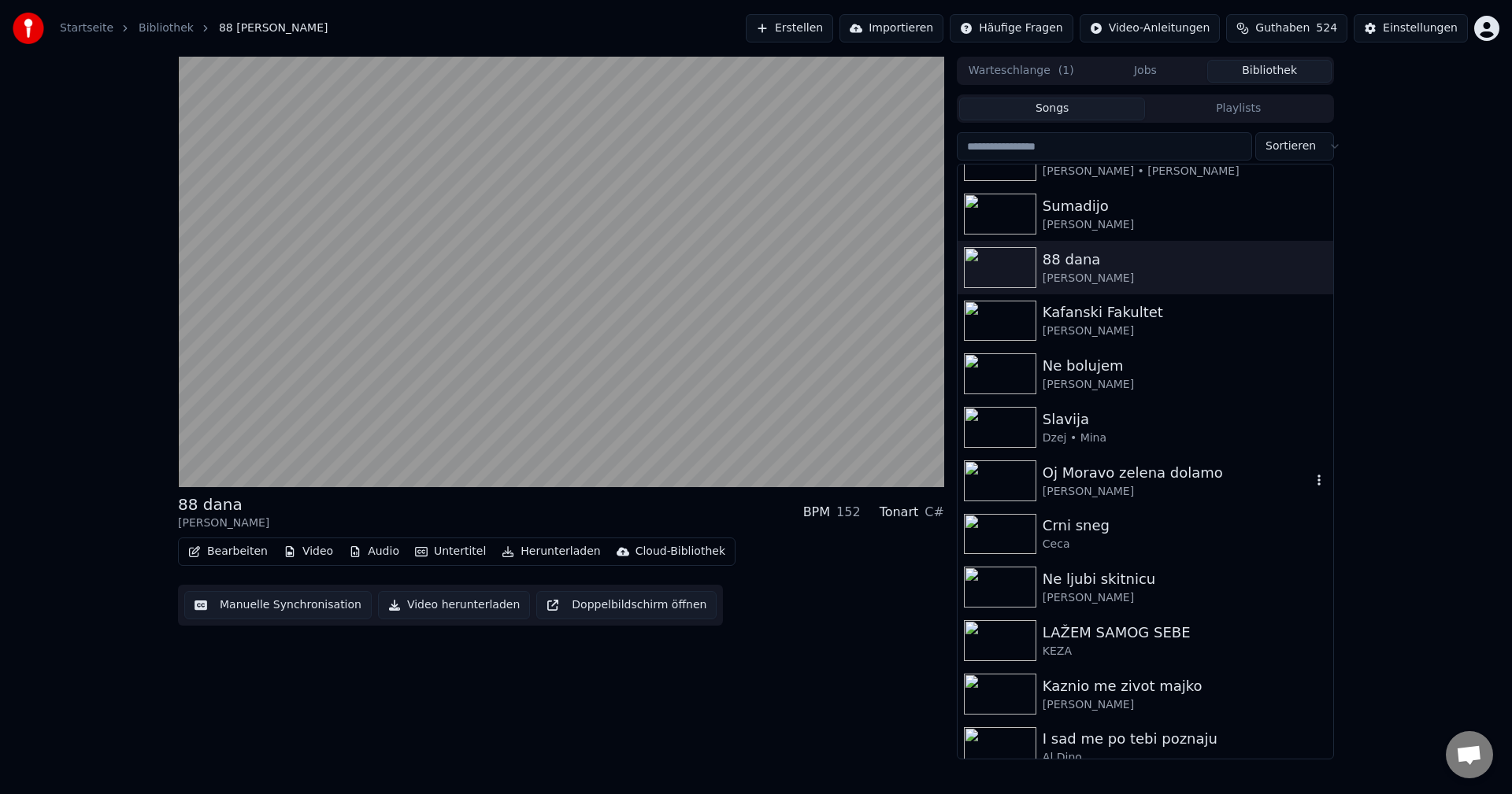
scroll to position [629, 0]
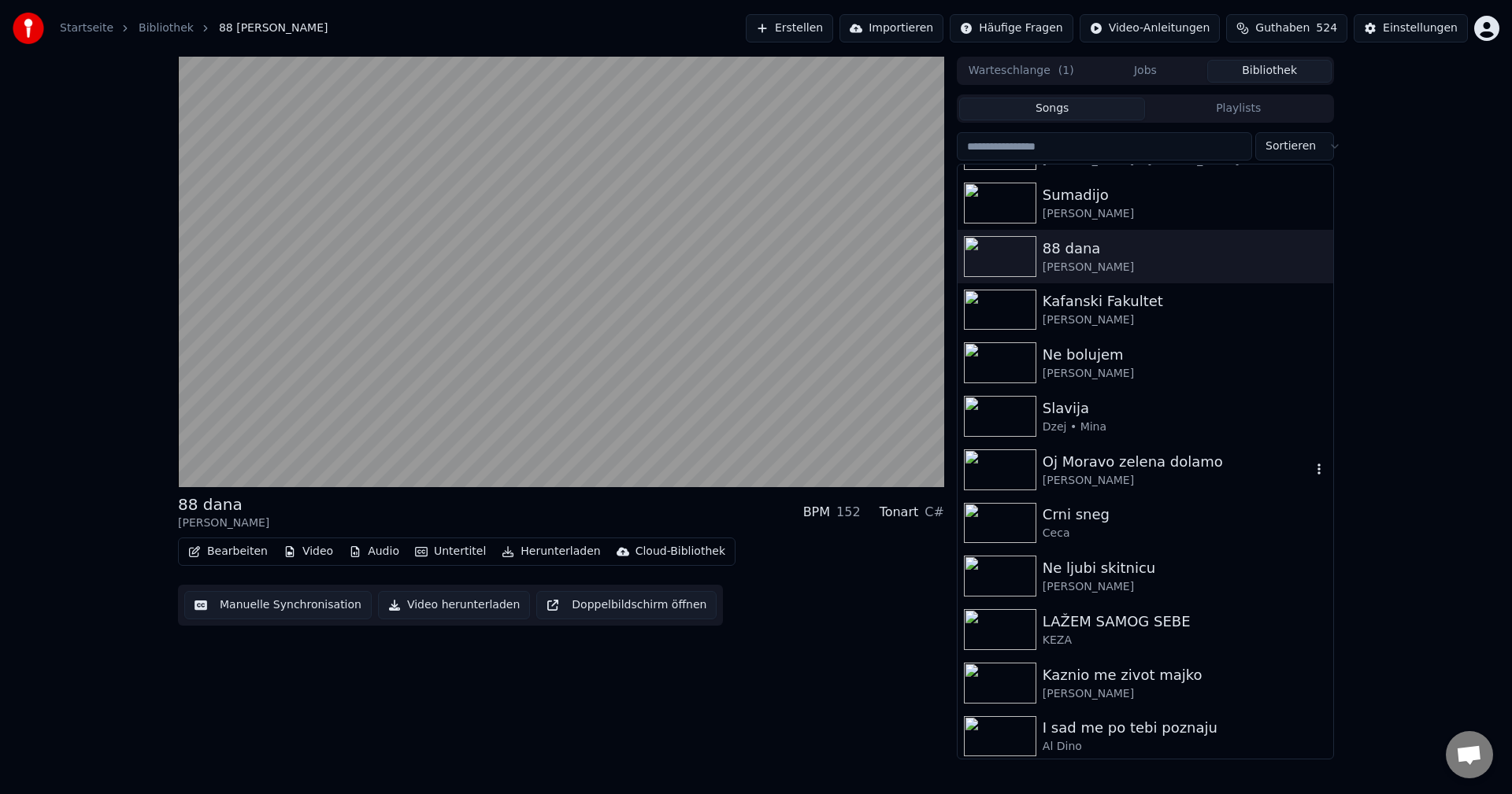
click at [999, 455] on img at bounding box center [999, 470] width 73 height 41
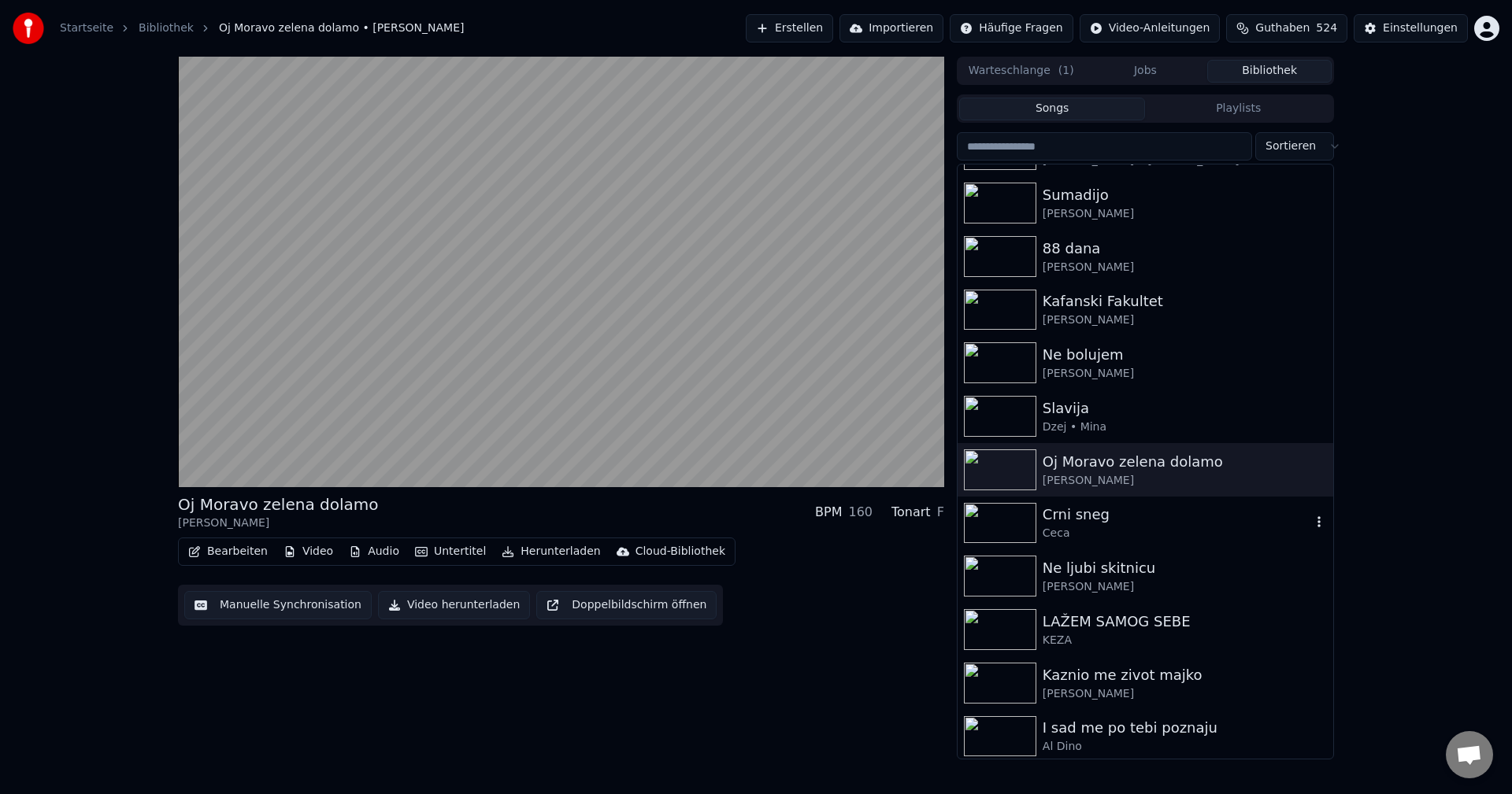
drag, startPoint x: 977, startPoint y: 523, endPoint x: 1129, endPoint y: 556, distance: 155.5
click at [978, 523] on img at bounding box center [999, 523] width 73 height 41
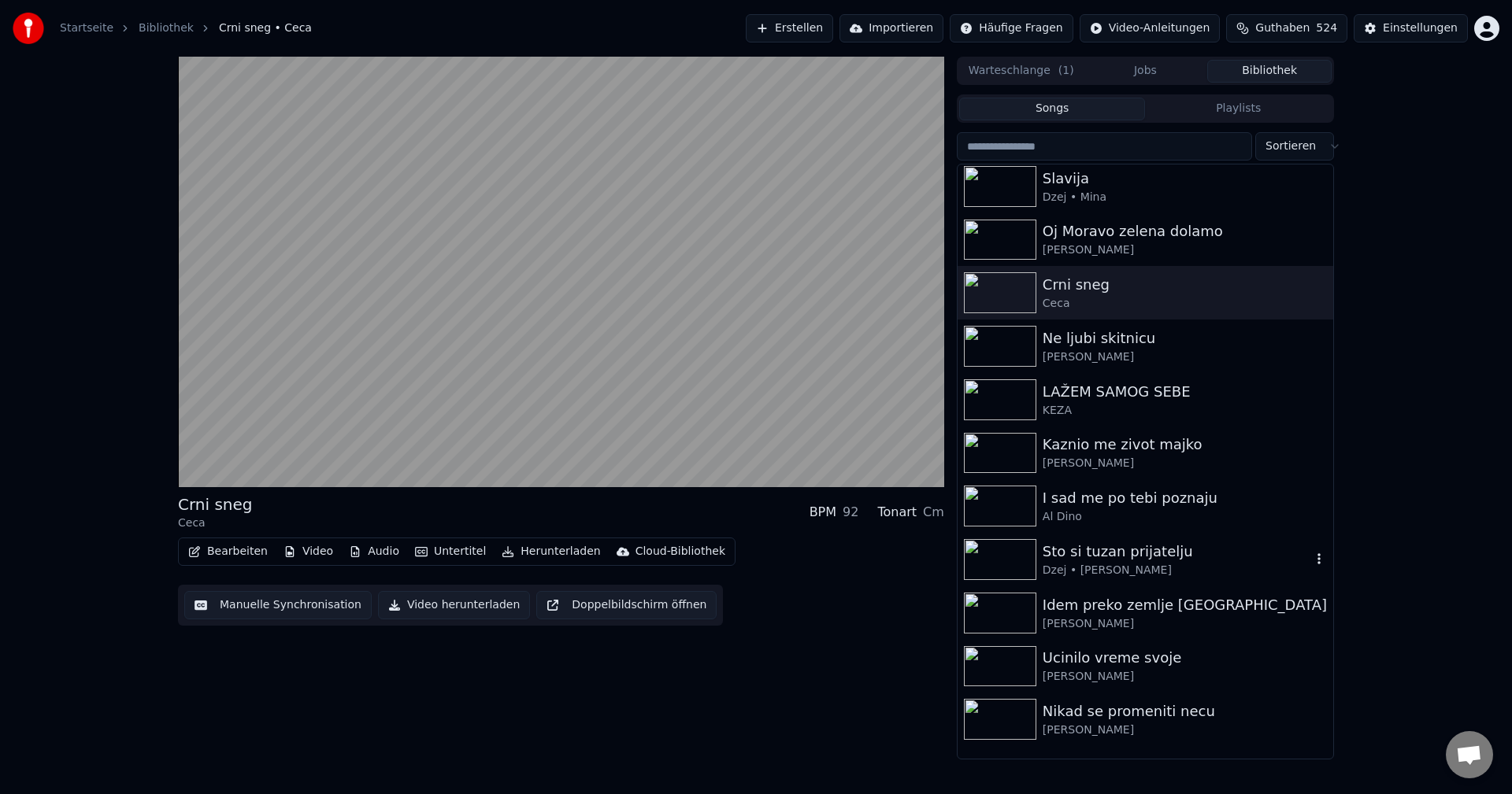
scroll to position [866, 0]
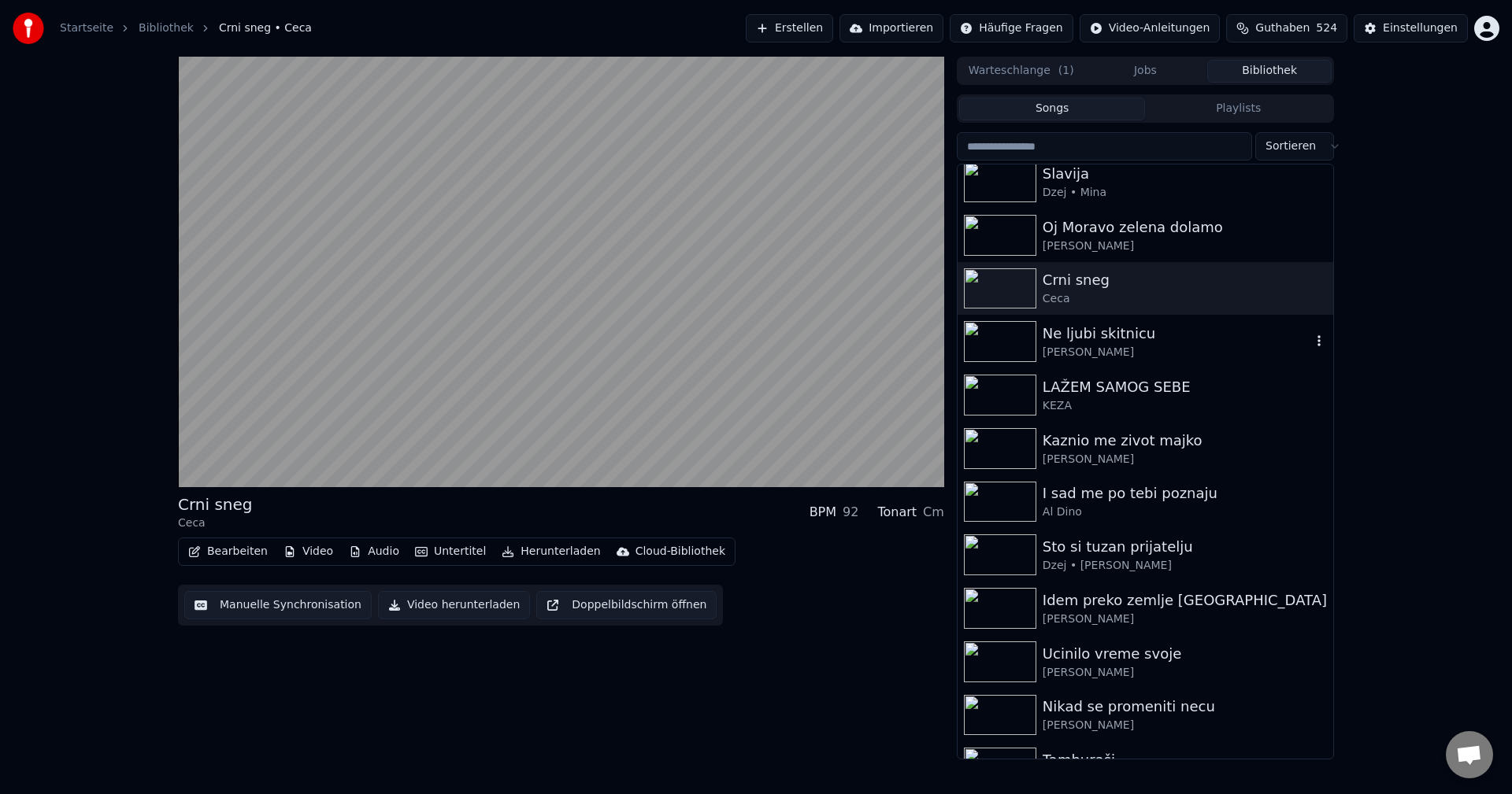
click at [997, 332] on img at bounding box center [999, 342] width 73 height 41
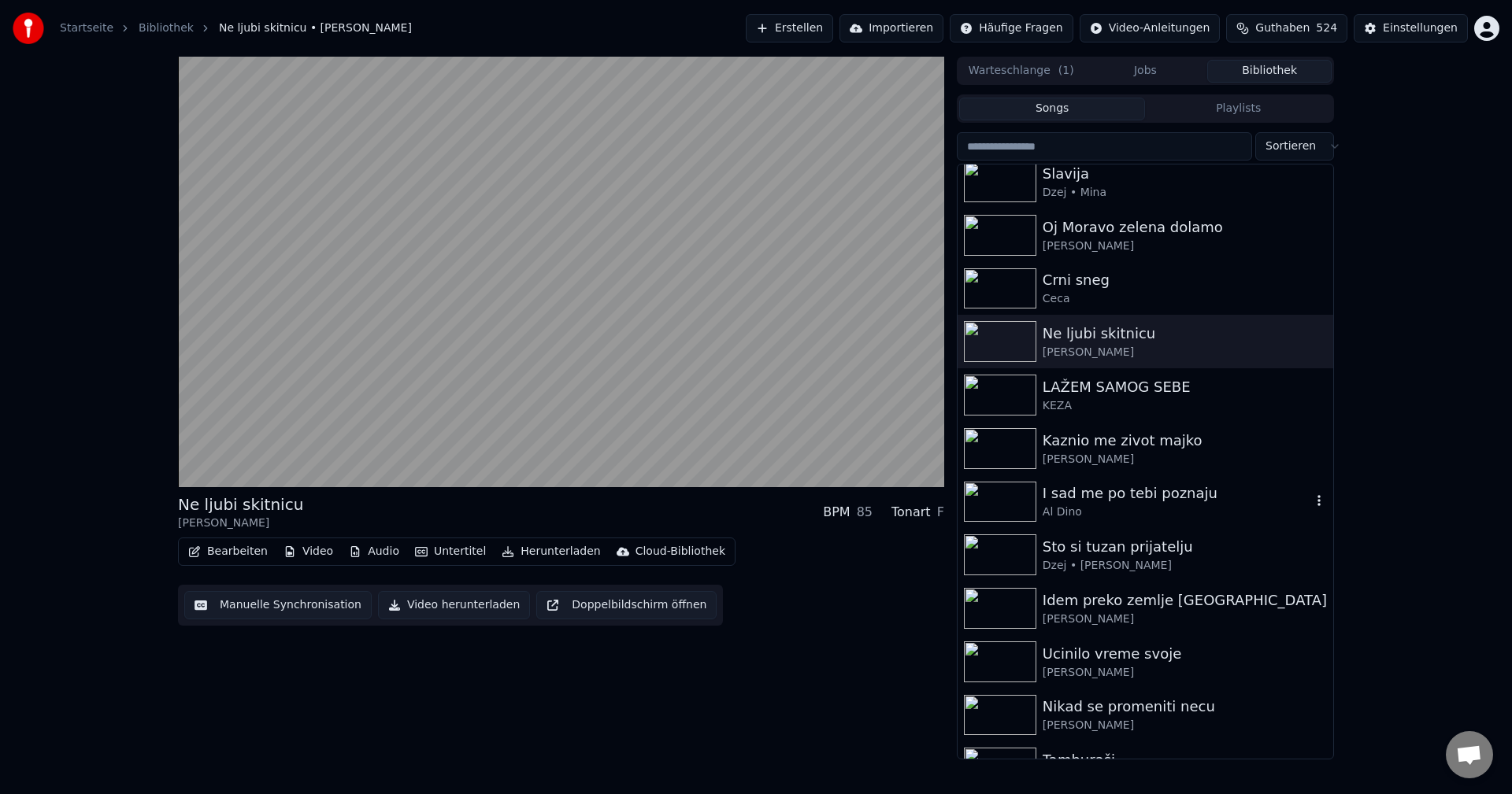
click at [987, 495] on img at bounding box center [999, 502] width 73 height 41
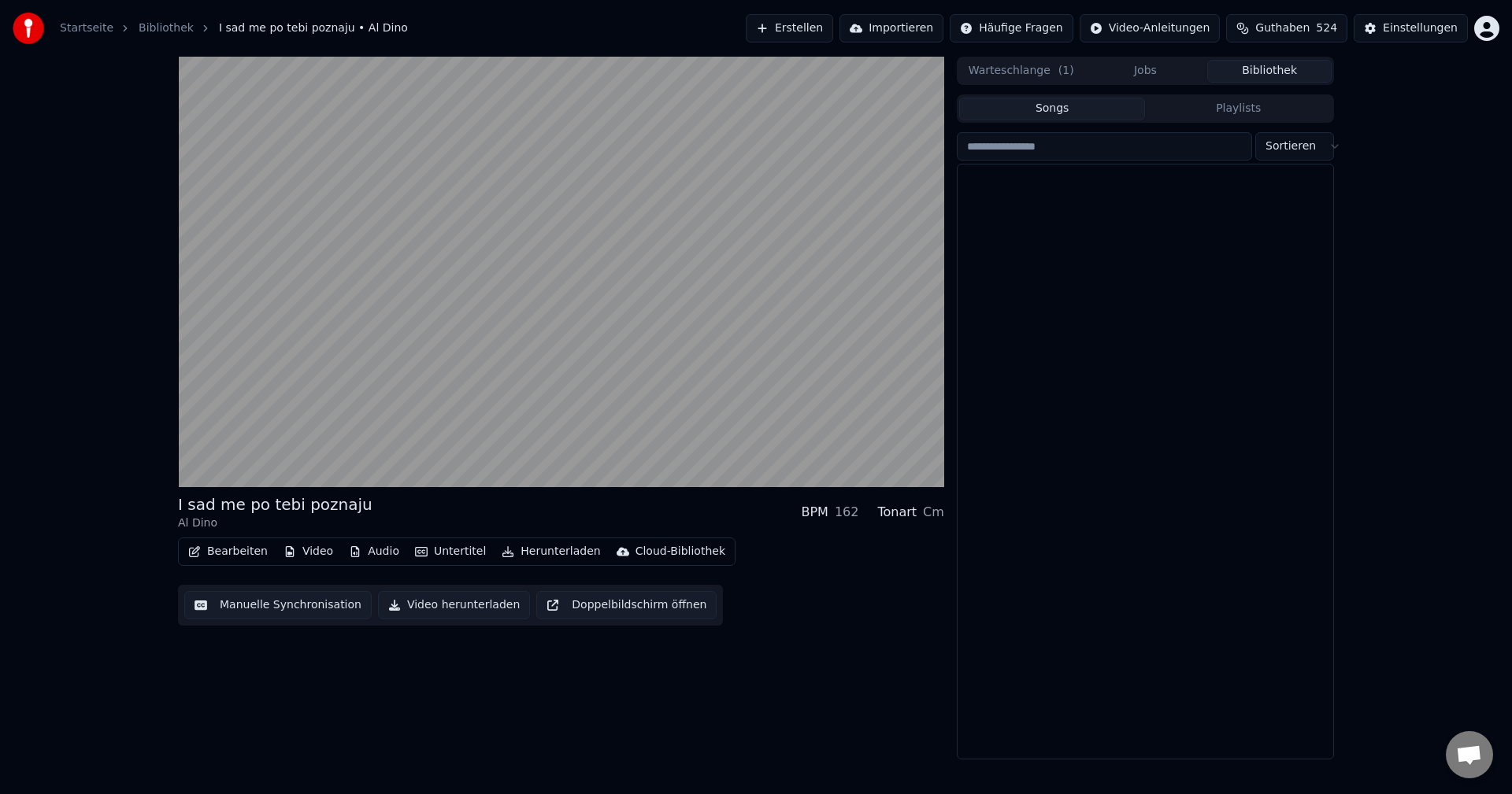
scroll to position [17223, 0]
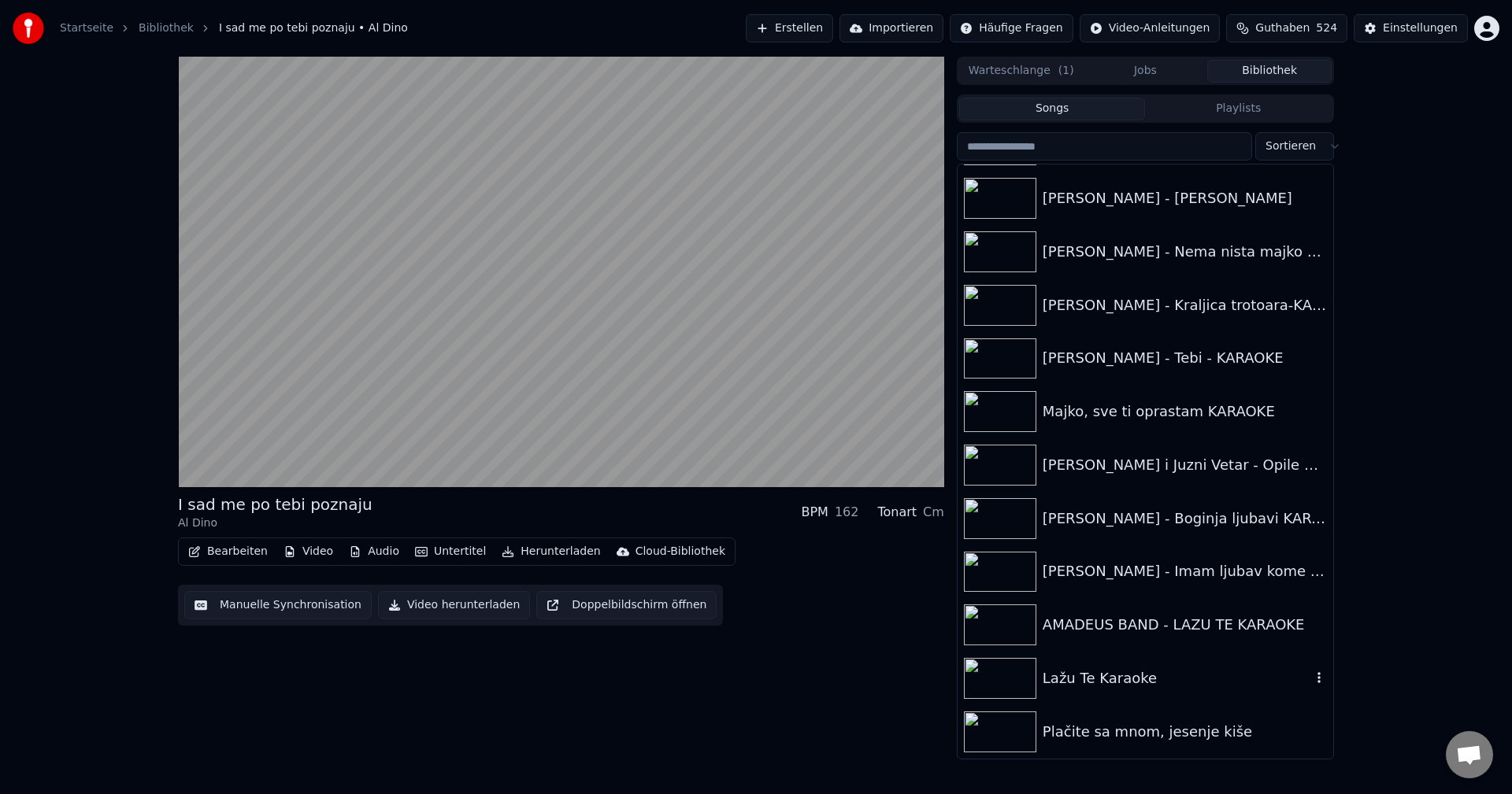
click at [988, 671] on img at bounding box center [999, 679] width 73 height 41
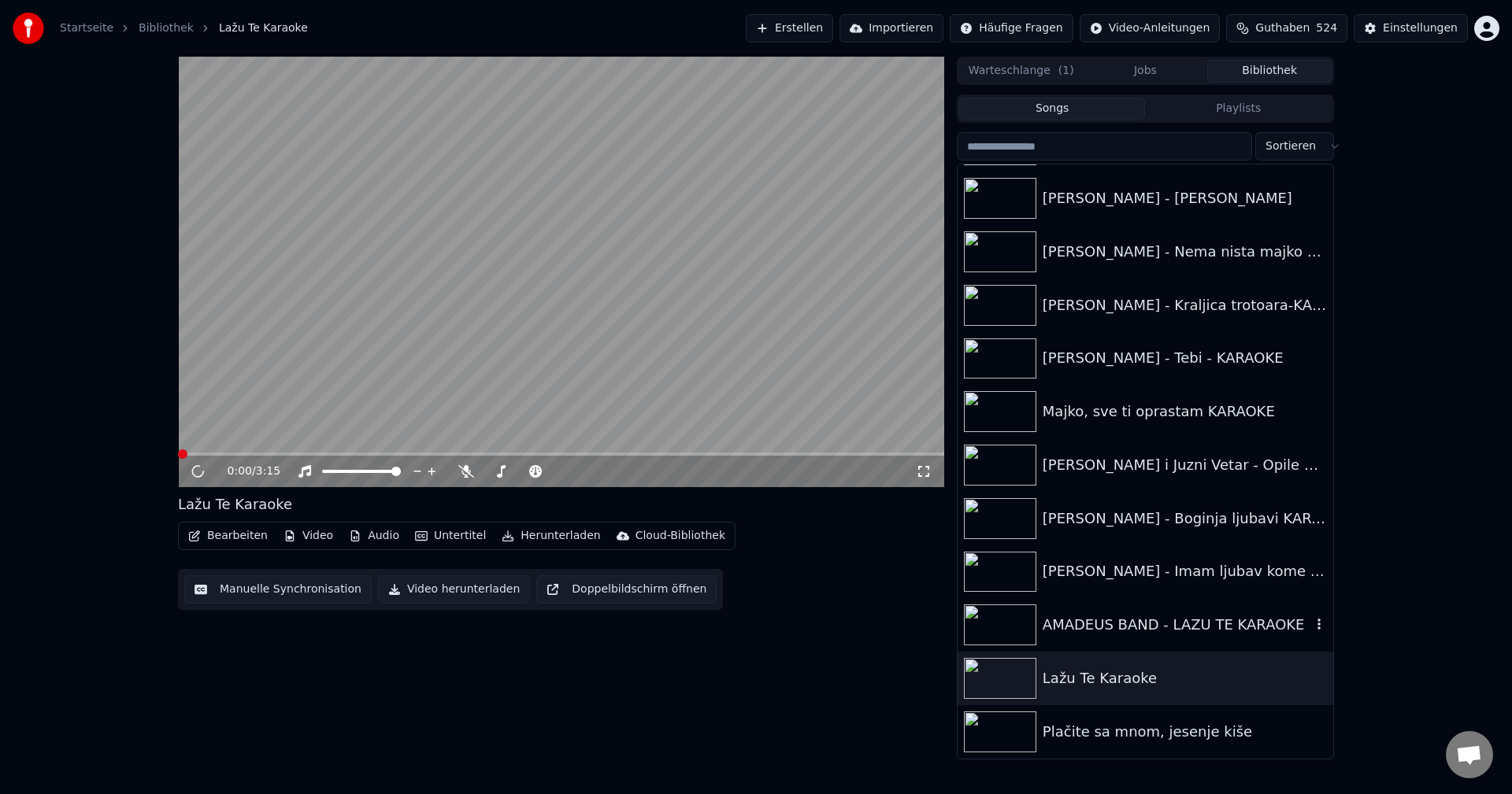
click at [998, 621] on img at bounding box center [999, 625] width 73 height 41
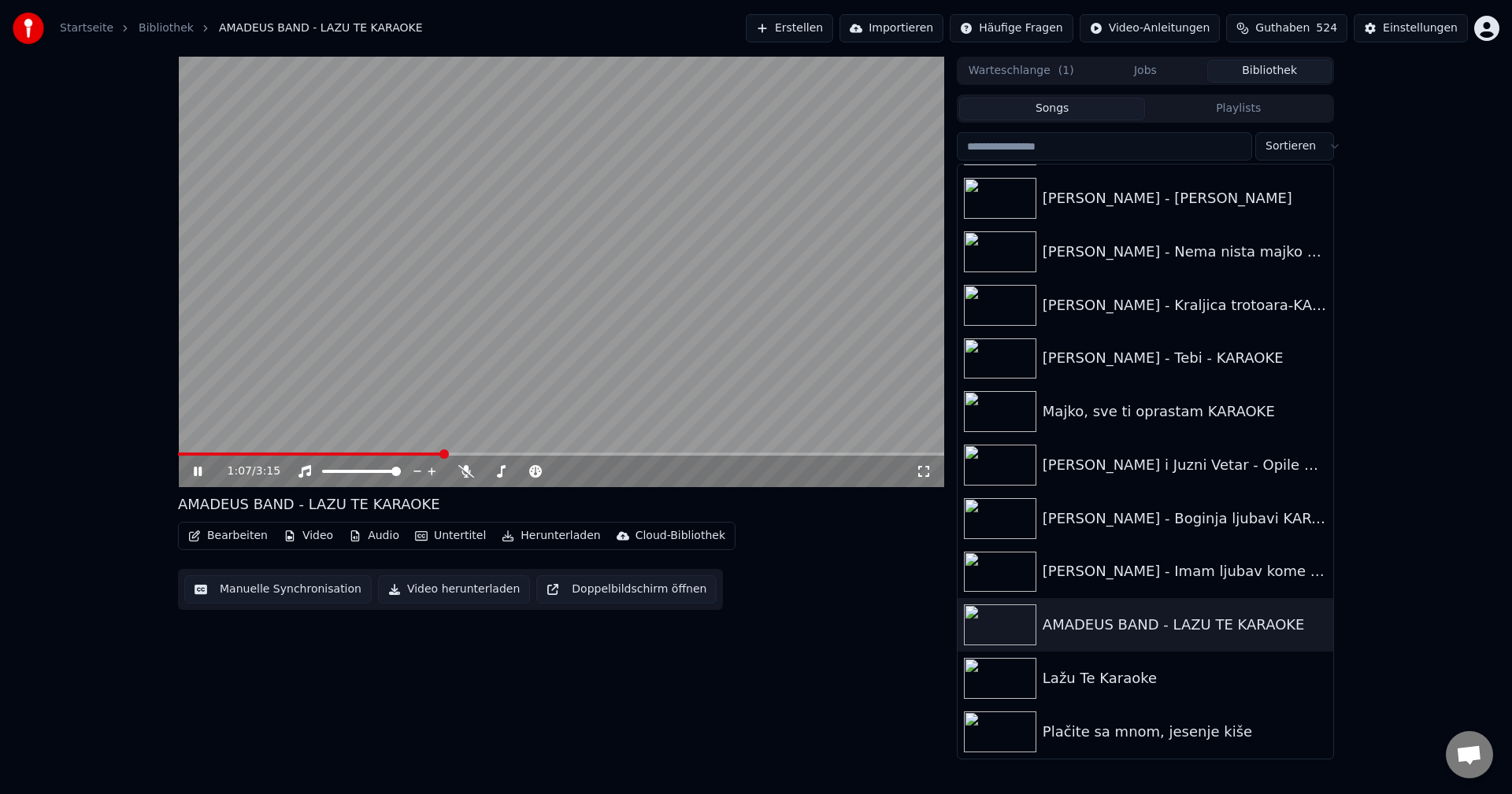
click at [186, 454] on span at bounding box center [310, 454] width 265 height 3
click at [186, 454] on span at bounding box center [414, 454] width 474 height 3
click at [982, 568] on img at bounding box center [999, 572] width 73 height 41
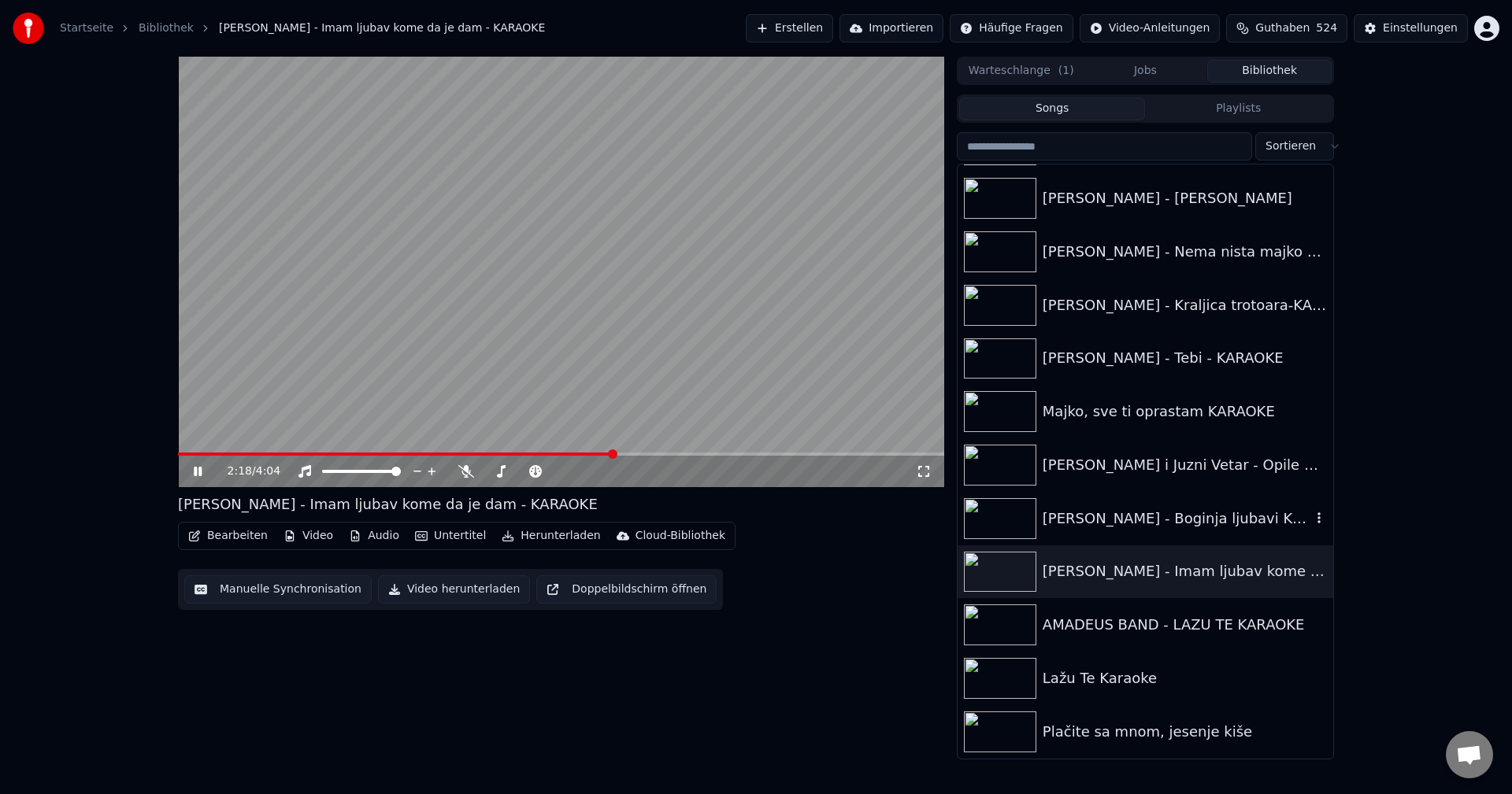
click at [1000, 510] on img at bounding box center [999, 518] width 73 height 41
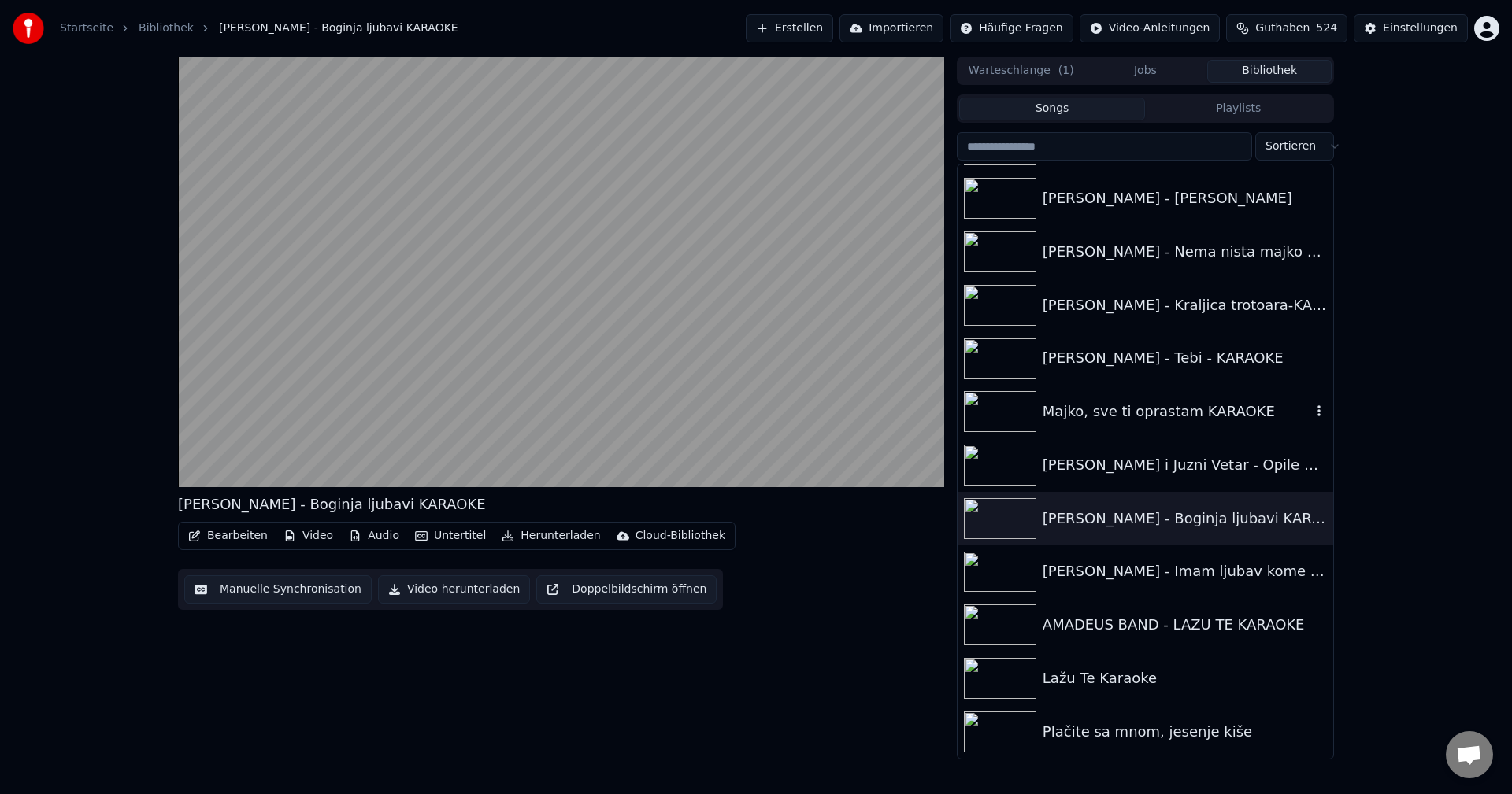
click at [1000, 397] on img at bounding box center [999, 412] width 73 height 41
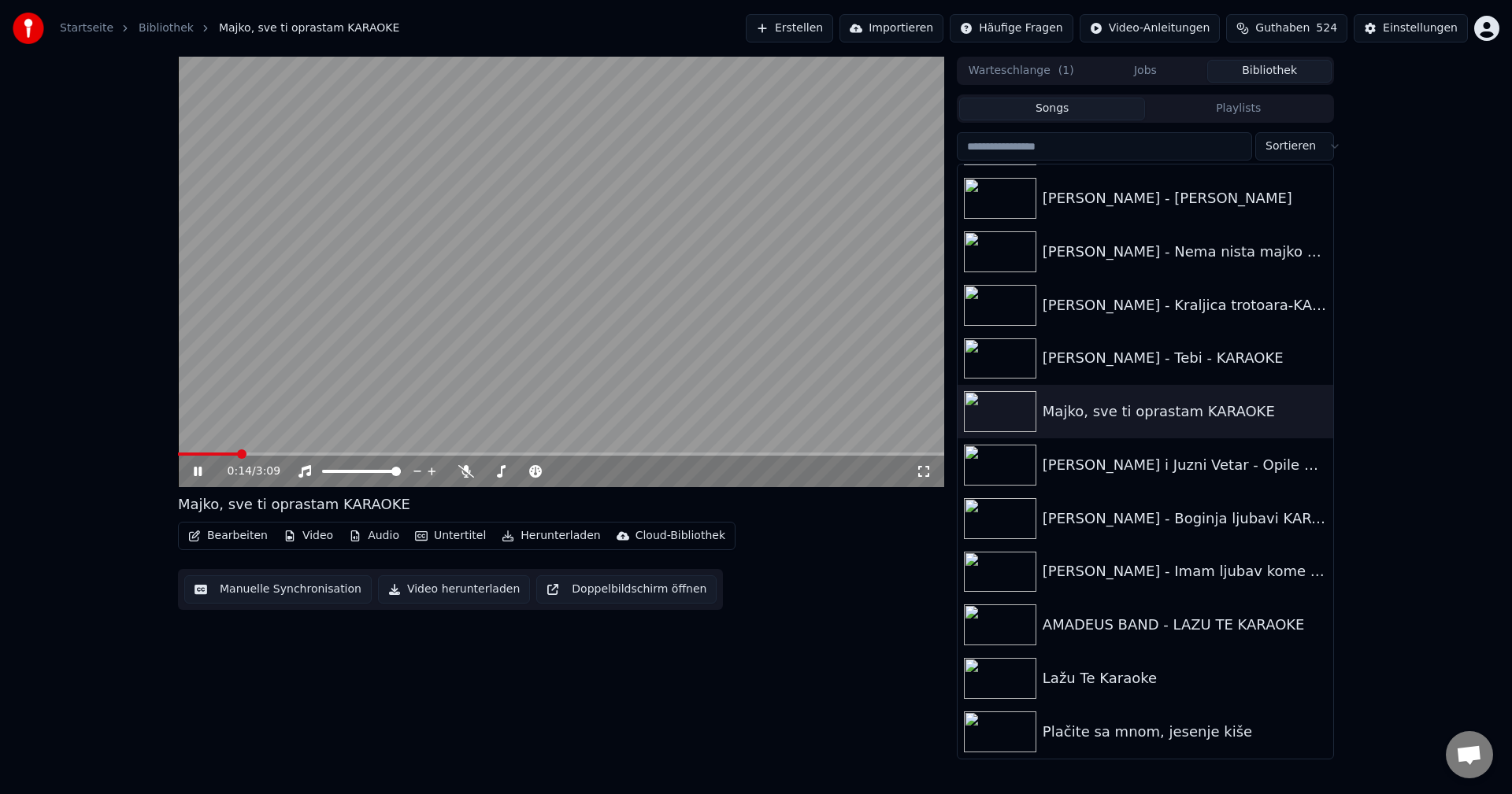
click at [176, 453] on div "0:14 / 3:09 Majko, sve ti oprastam KARAOKE Bearbeiten Video Audio Untertitel He…" at bounding box center [756, 407] width 1181 height 703
click at [180, 456] on span at bounding box center [179, 454] width 4 height 3
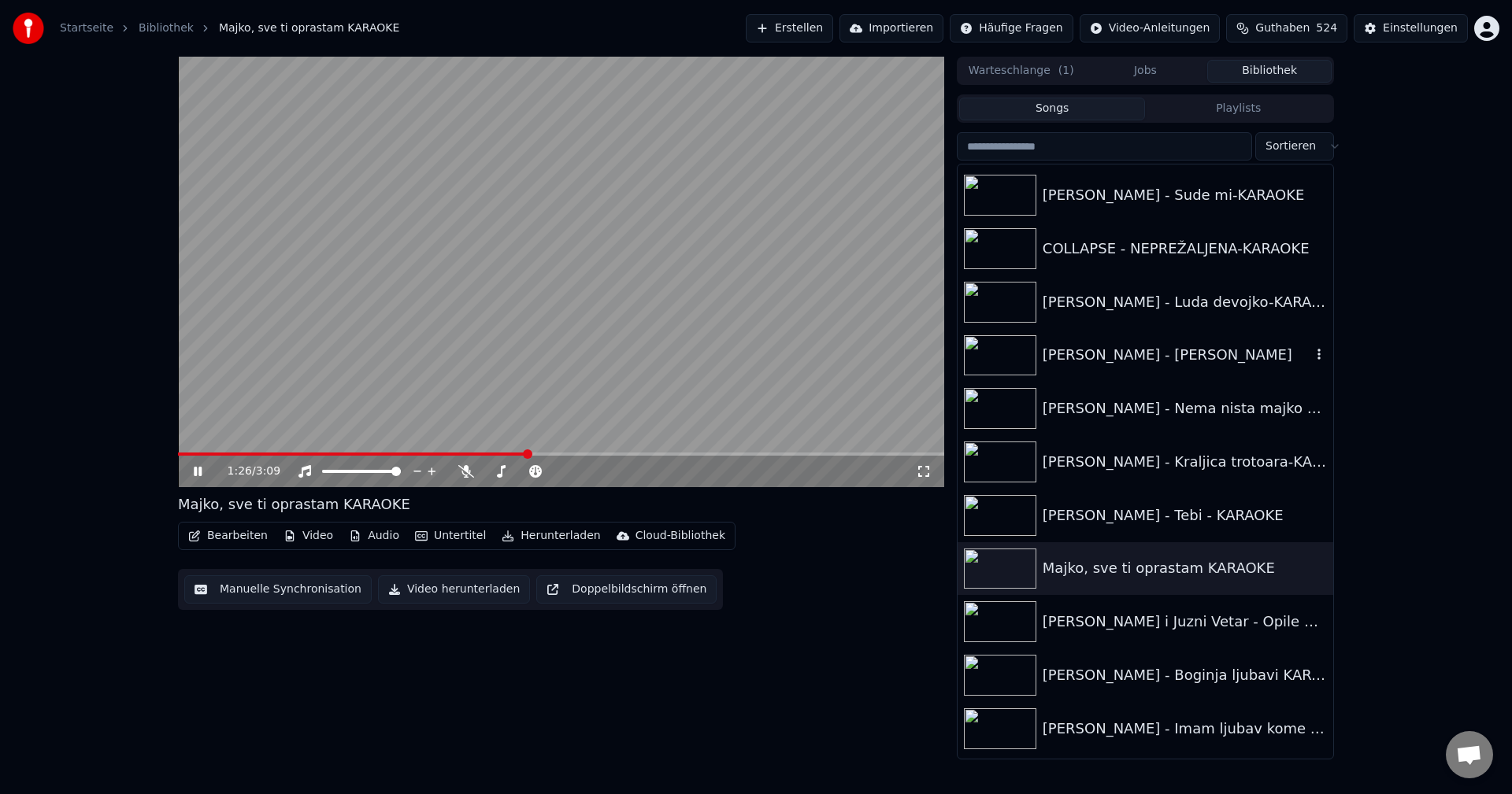
click at [1006, 344] on img at bounding box center [999, 356] width 73 height 41
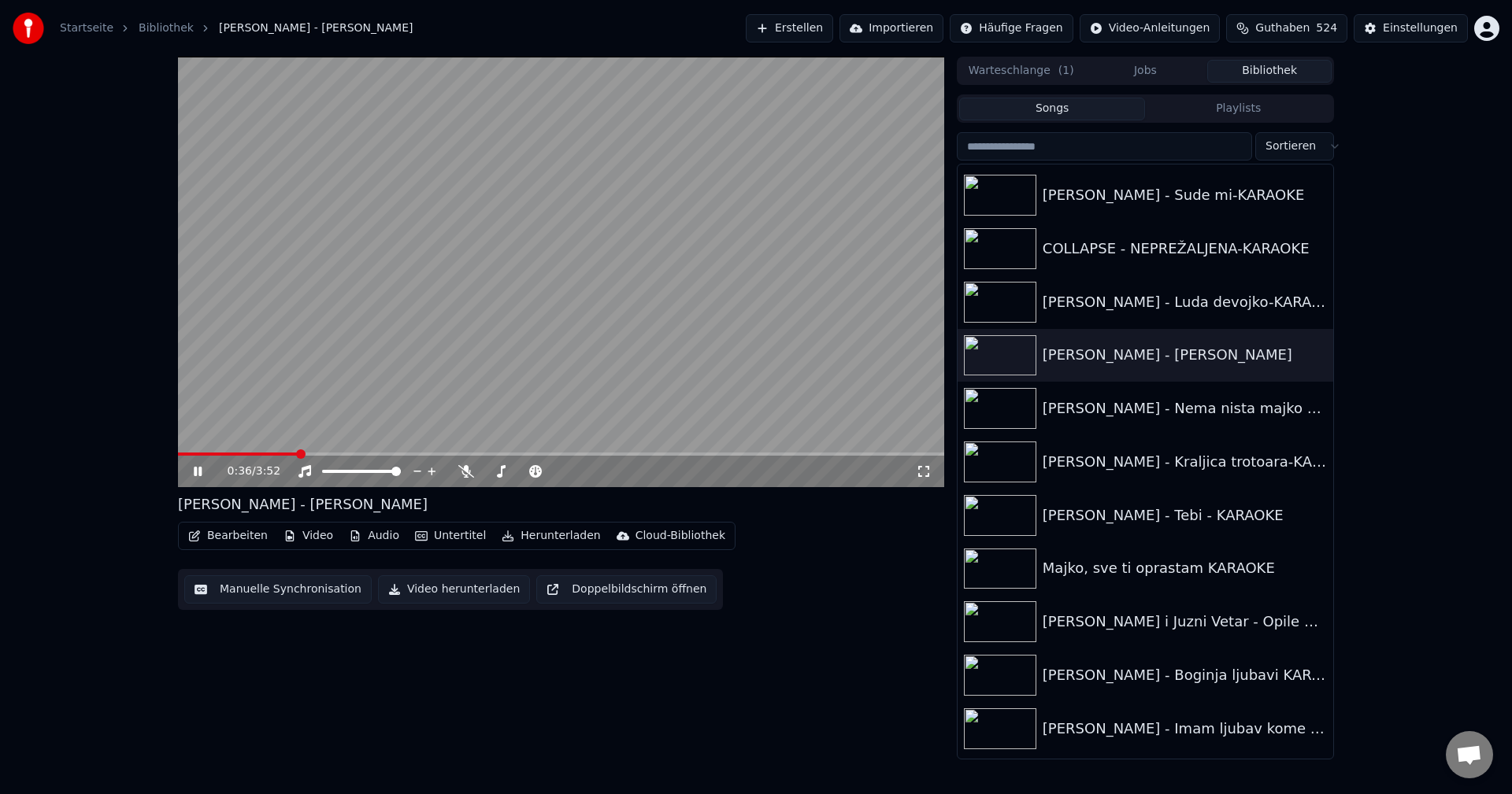
click at [1234, 112] on button "Playlists" at bounding box center [1238, 108] width 186 height 23
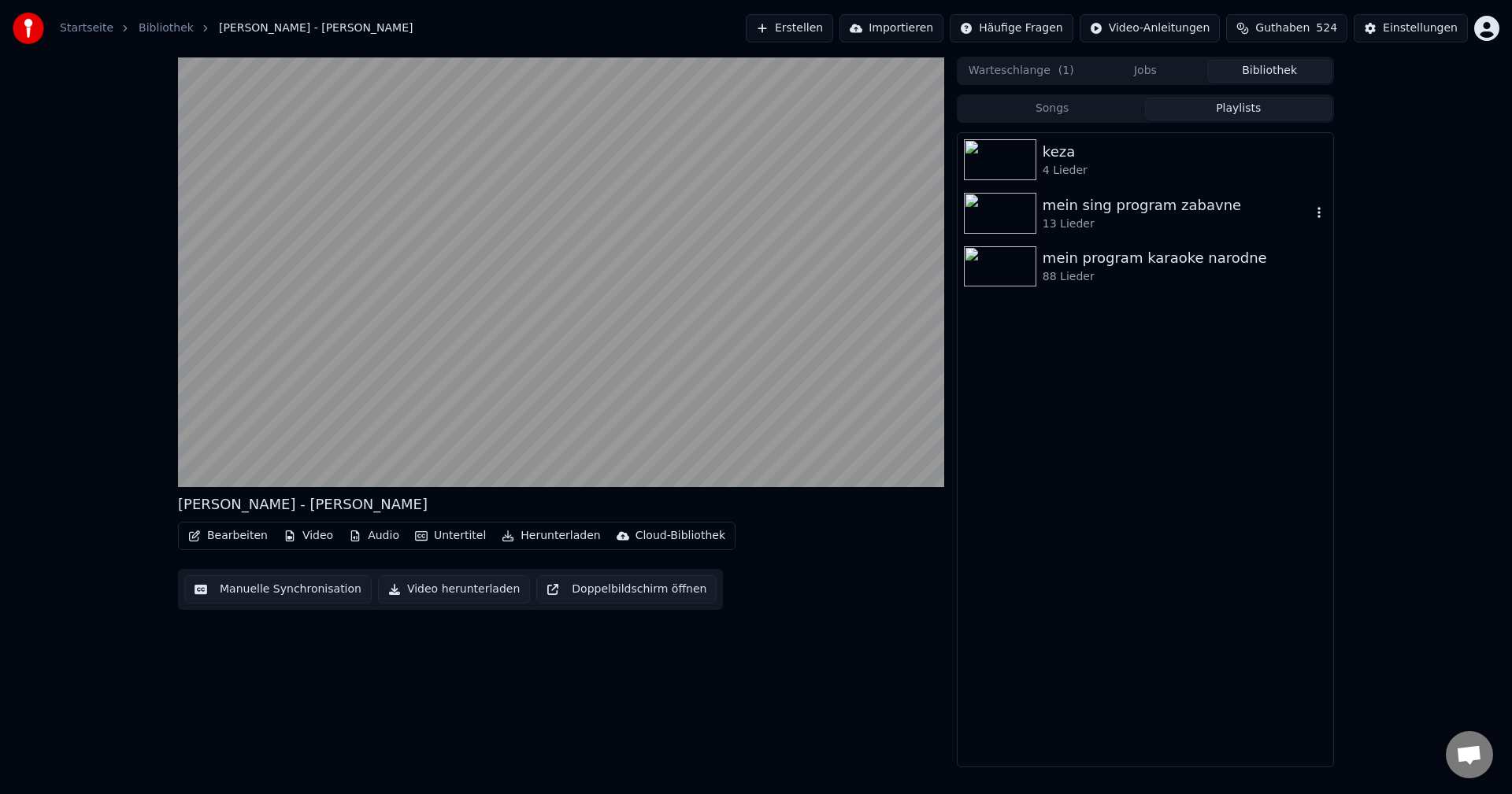
click at [995, 210] on img at bounding box center [999, 213] width 73 height 41
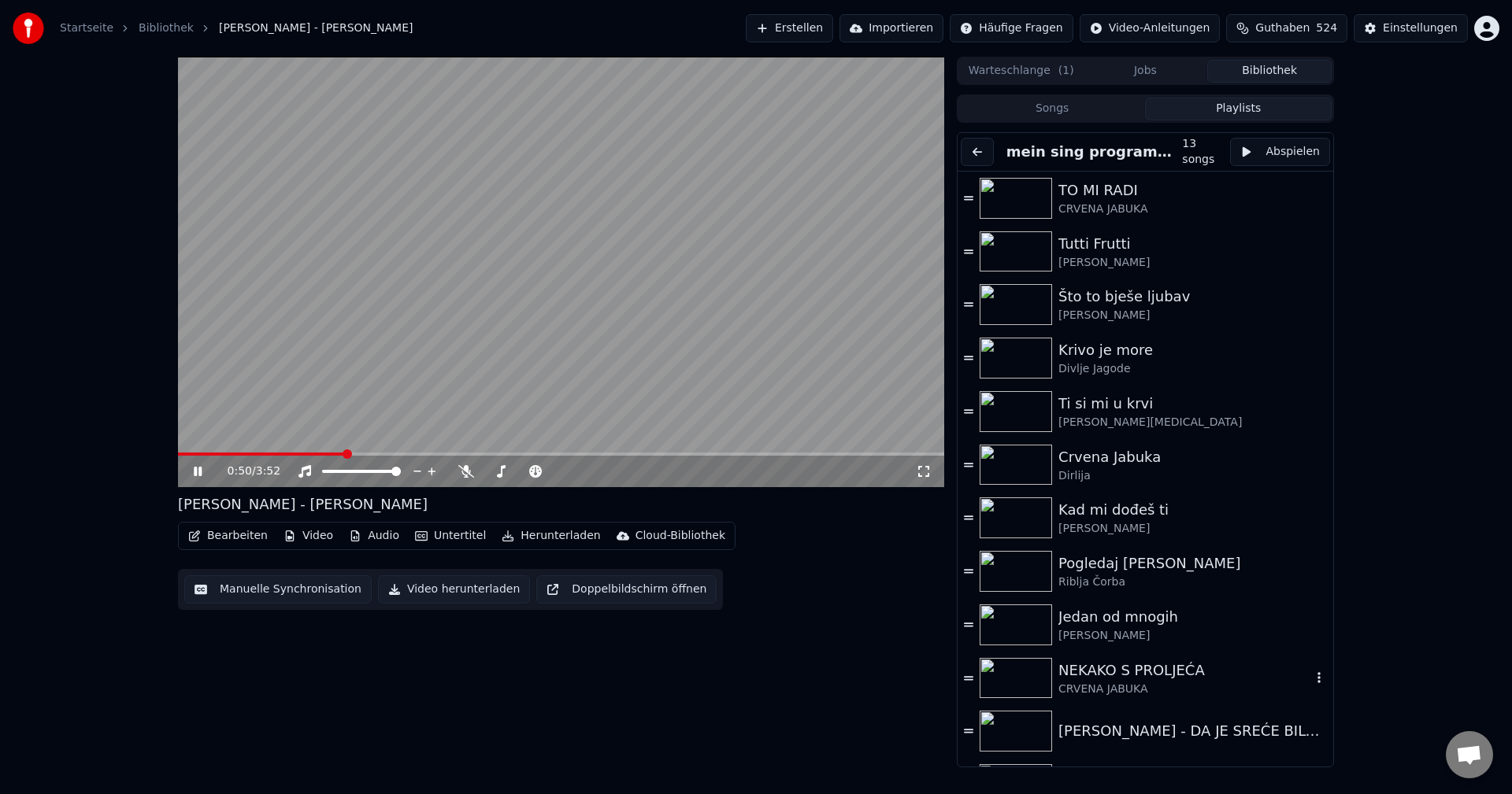
scroll to position [79, 0]
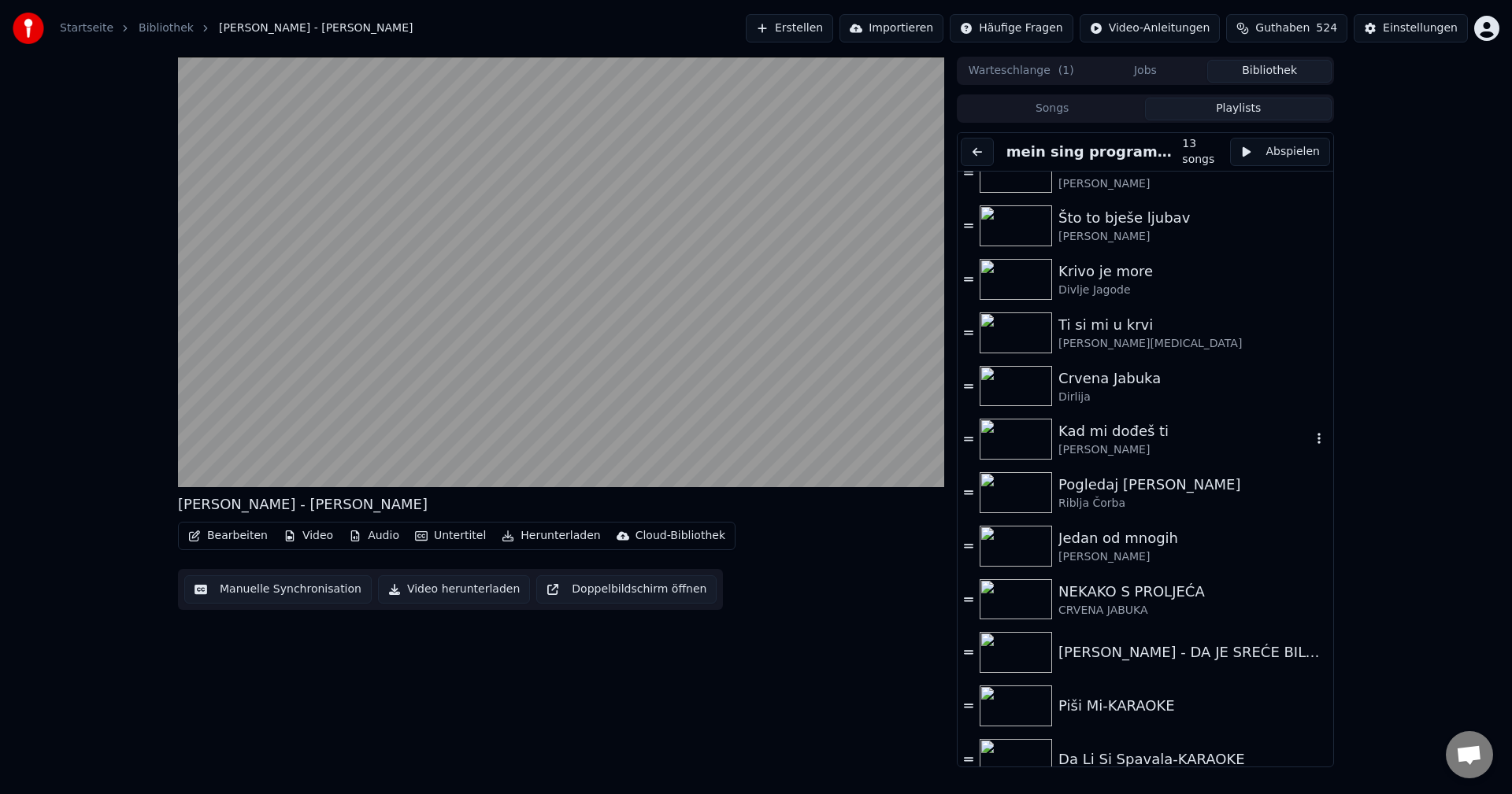
click at [1010, 426] on img at bounding box center [1016, 439] width 73 height 41
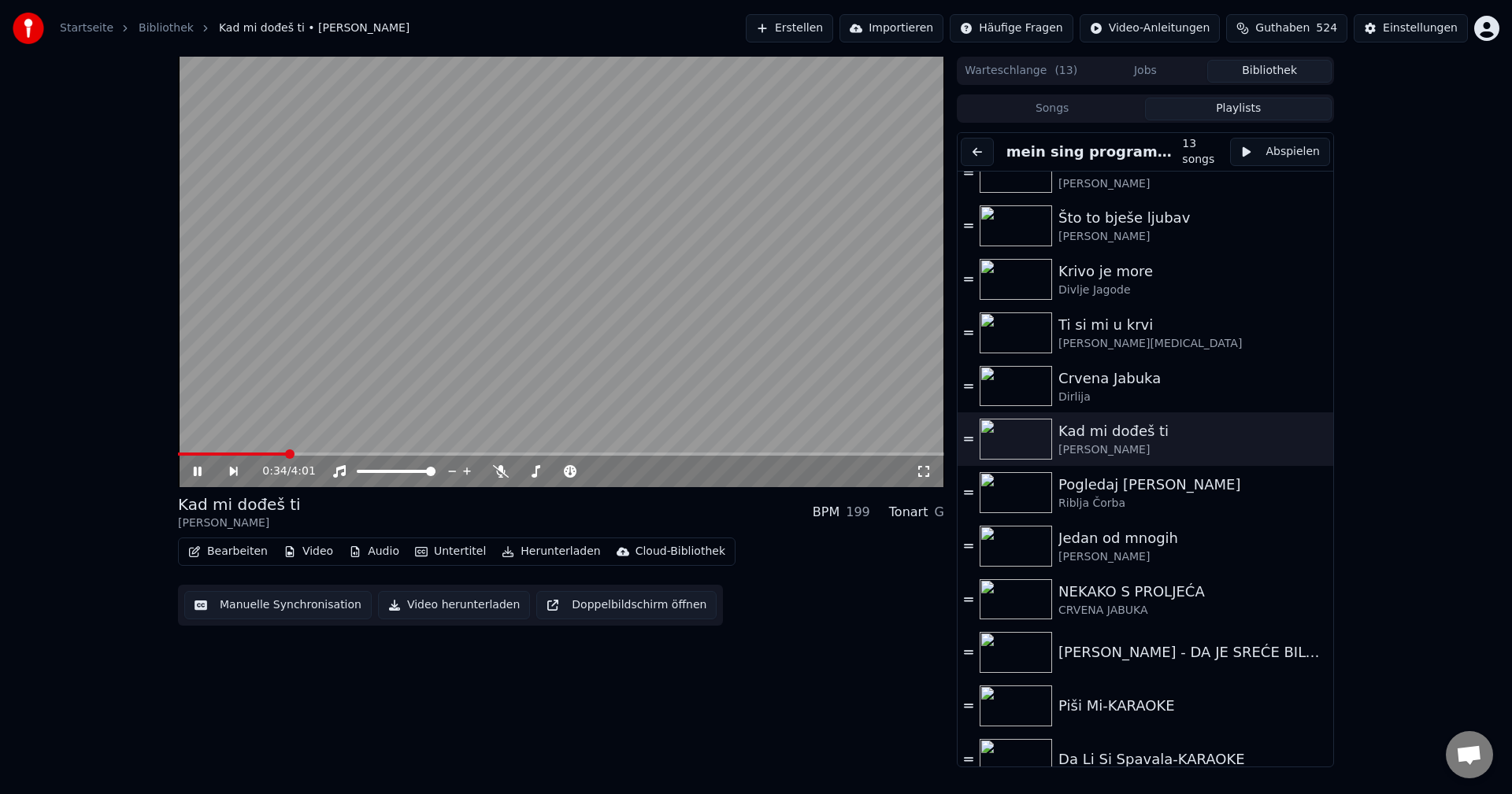
click at [211, 457] on div "0:34 / 4:01" at bounding box center [560, 471] width 766 height 32
click at [209, 453] on span at bounding box center [193, 454] width 32 height 3
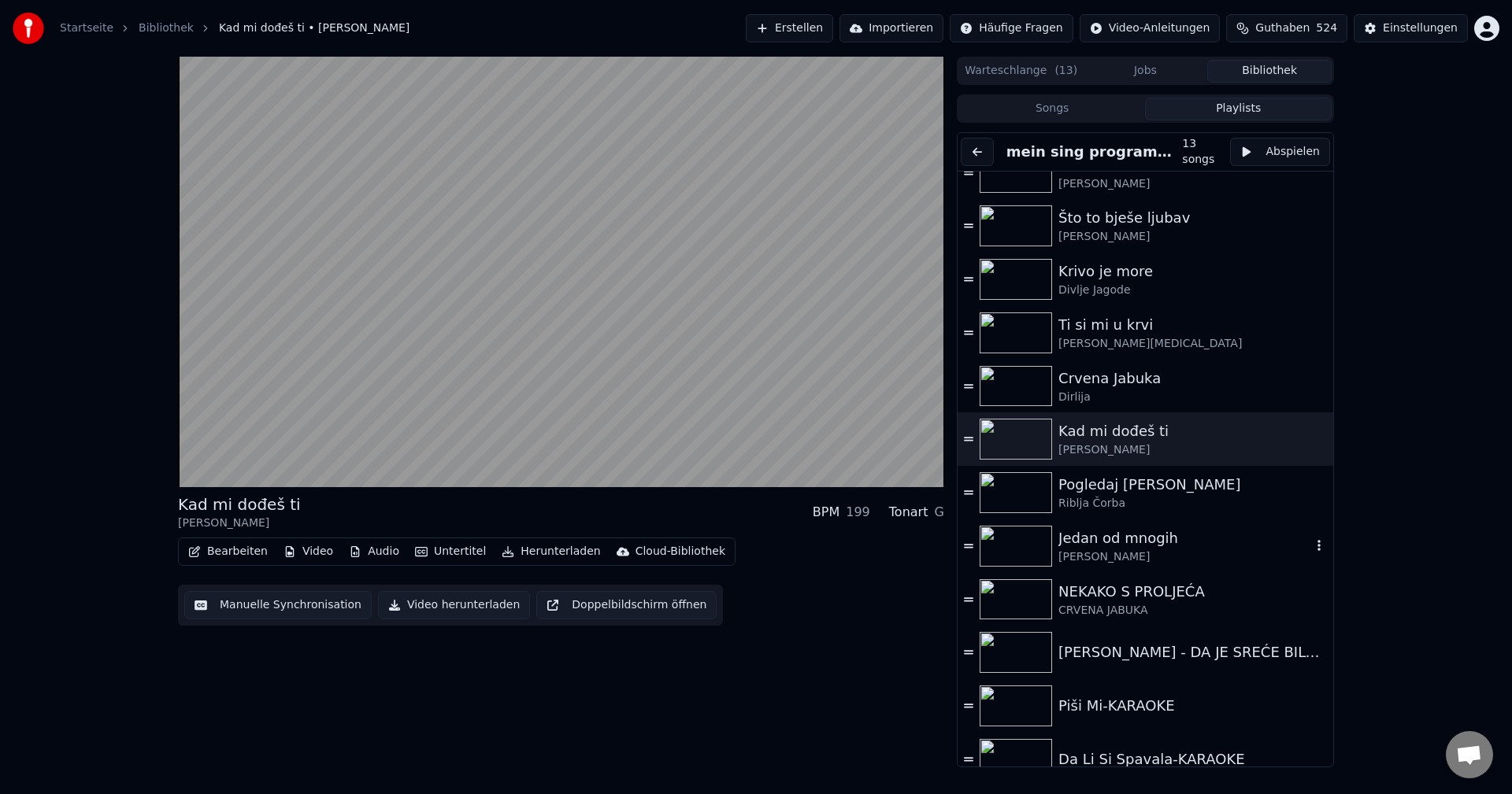
scroll to position [0, 0]
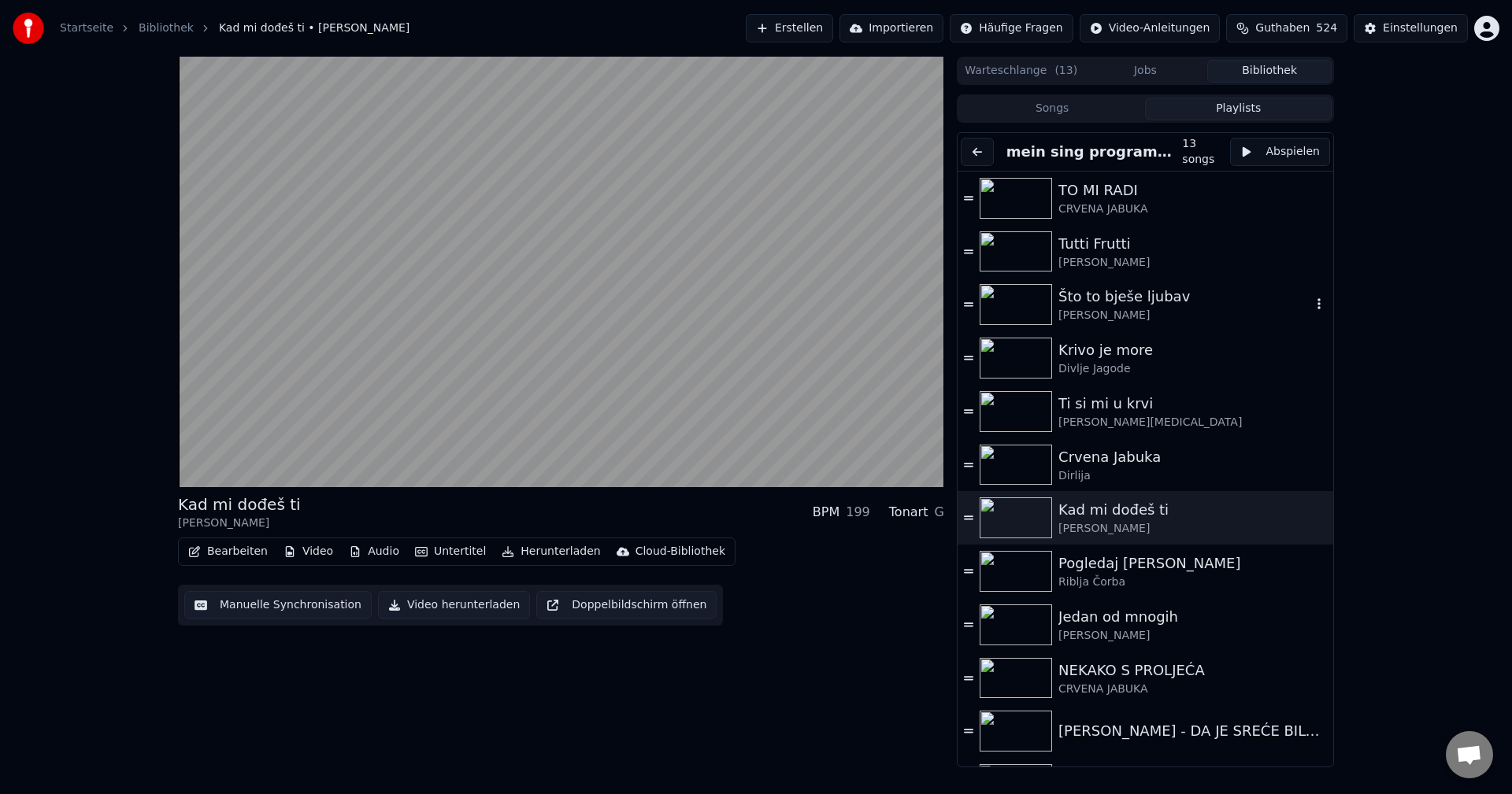
click at [998, 312] on img at bounding box center [1016, 305] width 73 height 41
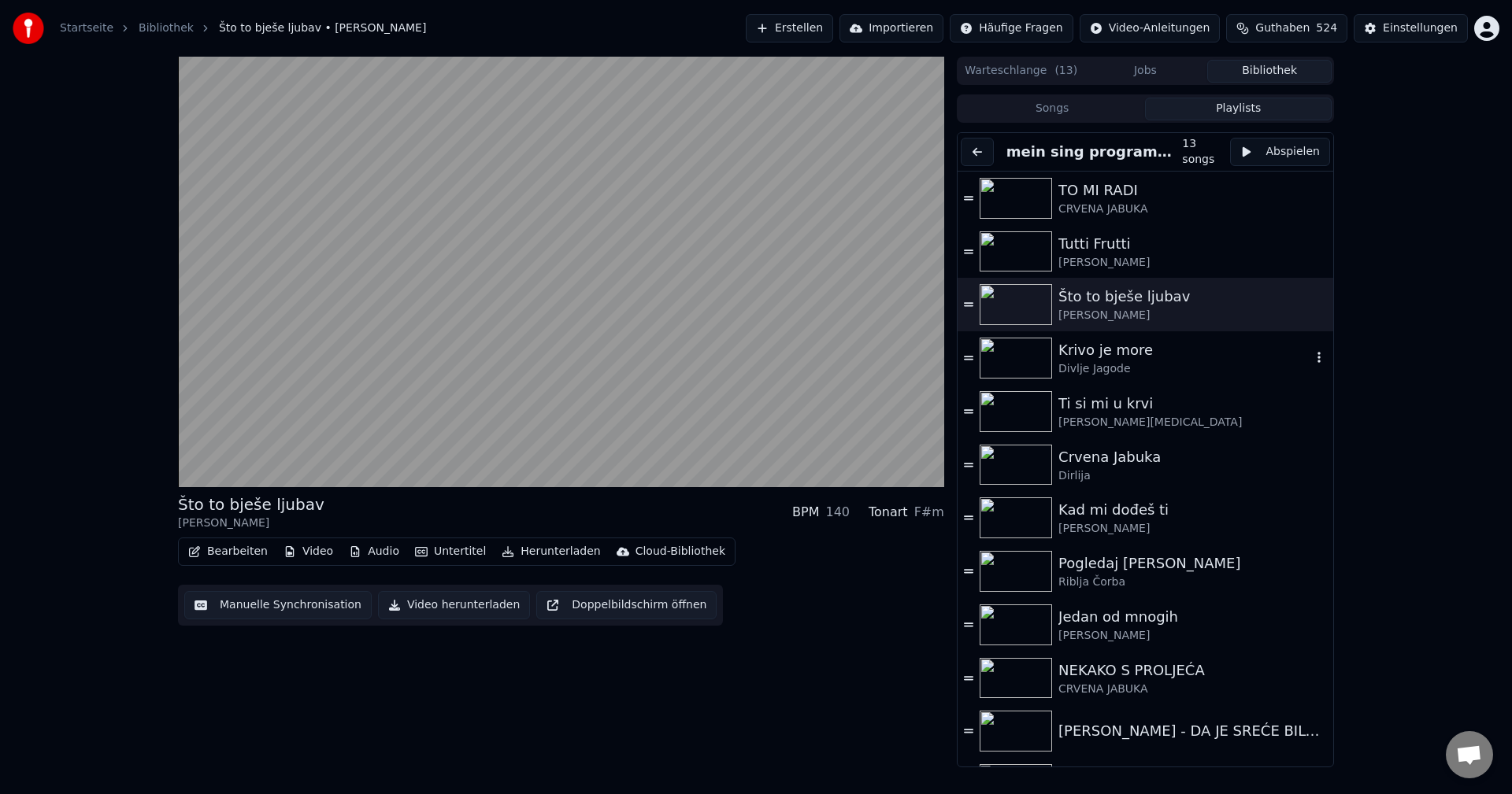
click at [1008, 338] on img at bounding box center [1016, 358] width 73 height 41
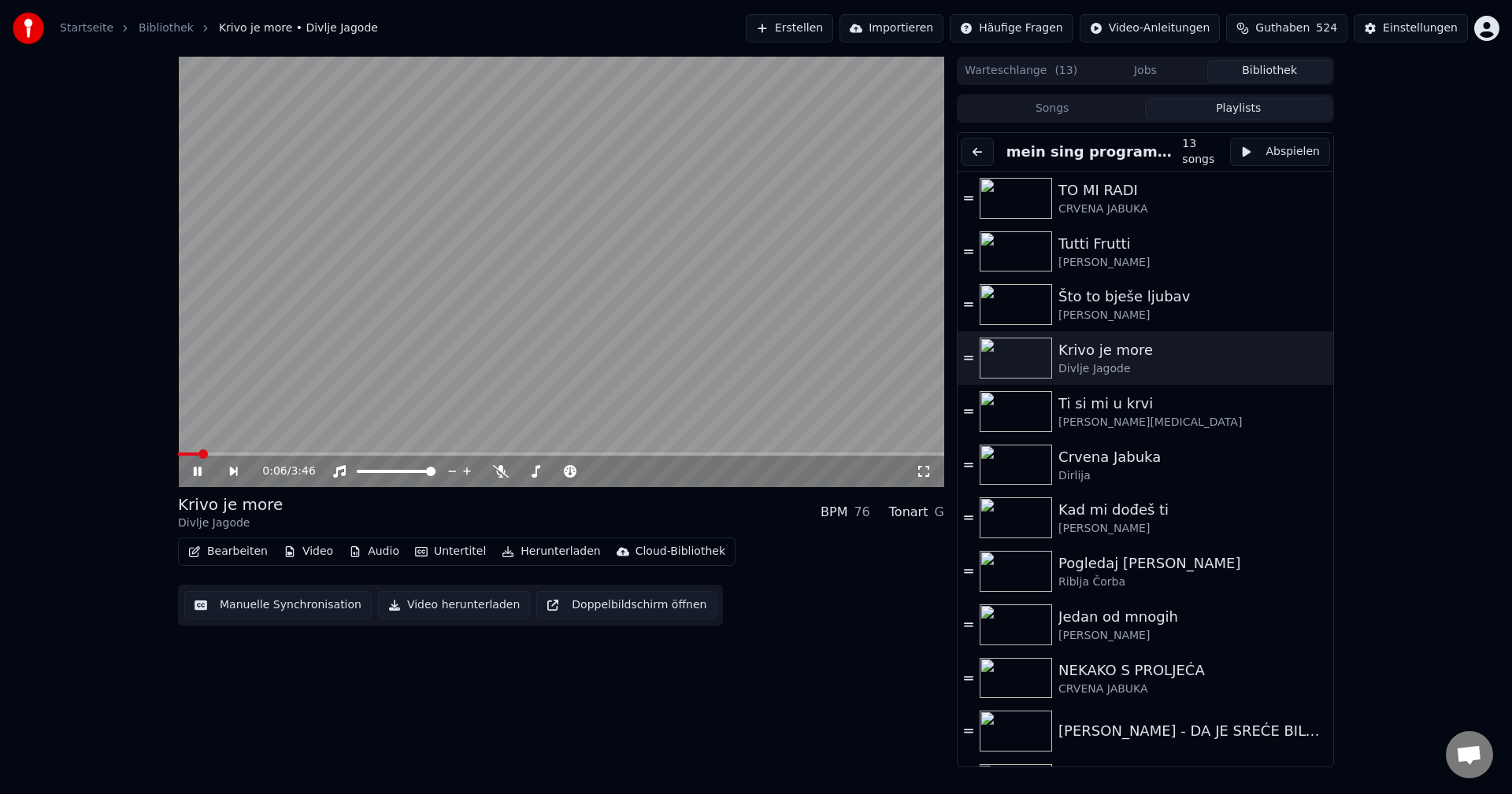
click at [198, 451] on span at bounding box center [202, 453] width 9 height 9
click at [178, 458] on span at bounding box center [182, 453] width 9 height 9
click at [178, 454] on span at bounding box center [182, 453] width 9 height 9
click at [208, 454] on span at bounding box center [288, 454] width 220 height 3
click at [178, 452] on span at bounding box center [560, 454] width 766 height 3
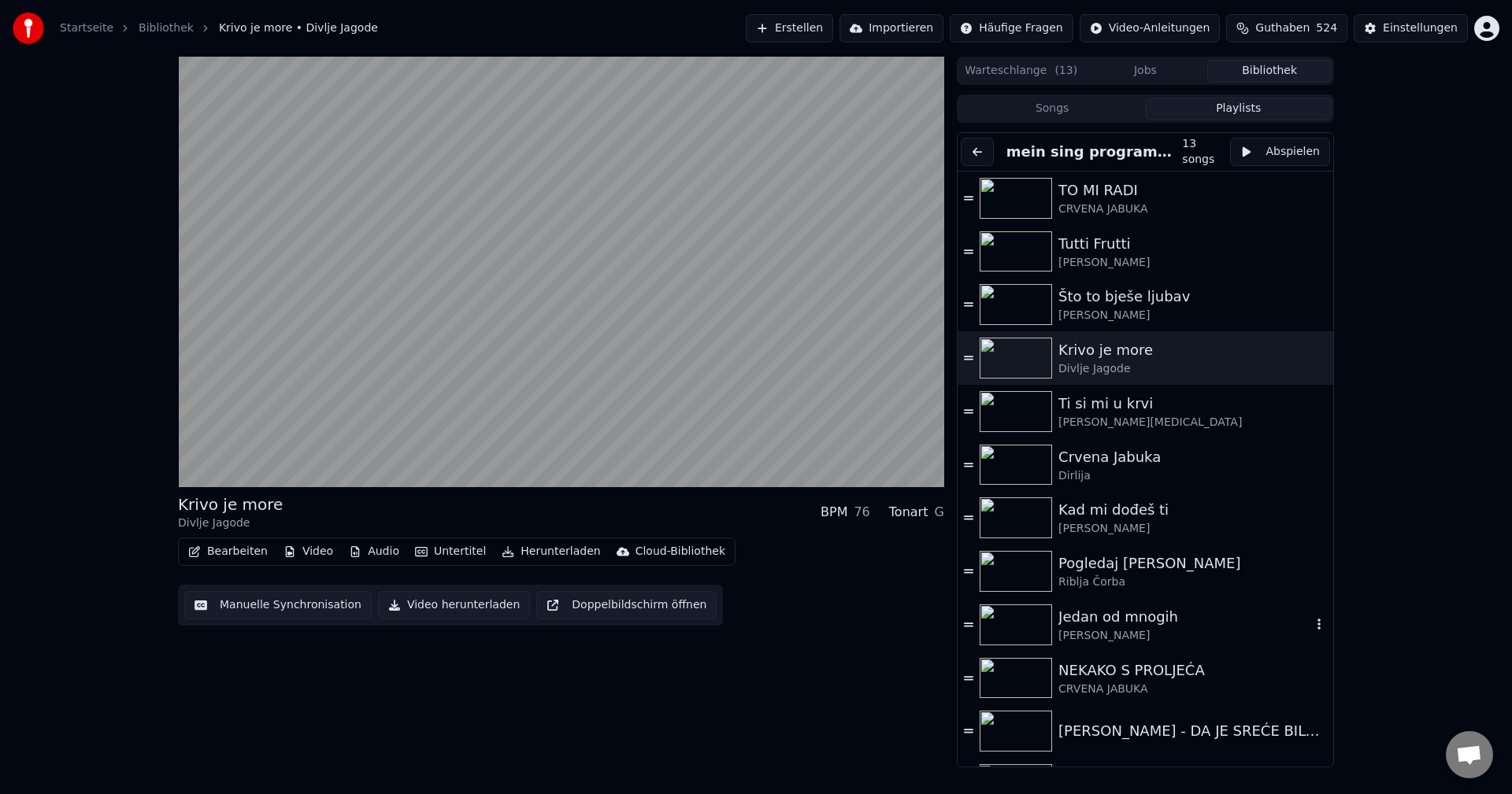
scroll to position [79, 0]
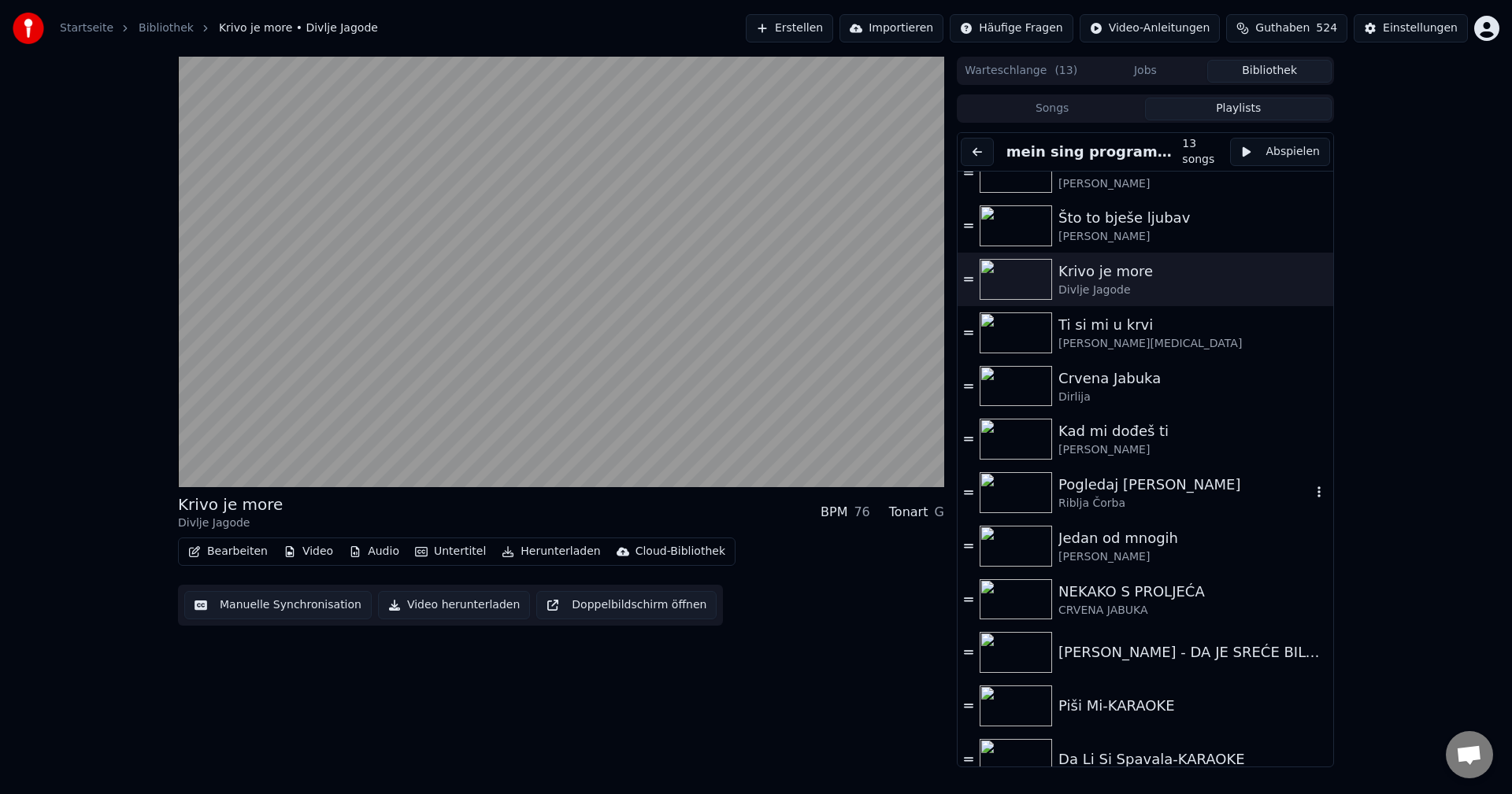
click at [1019, 493] on img at bounding box center [1016, 493] width 73 height 41
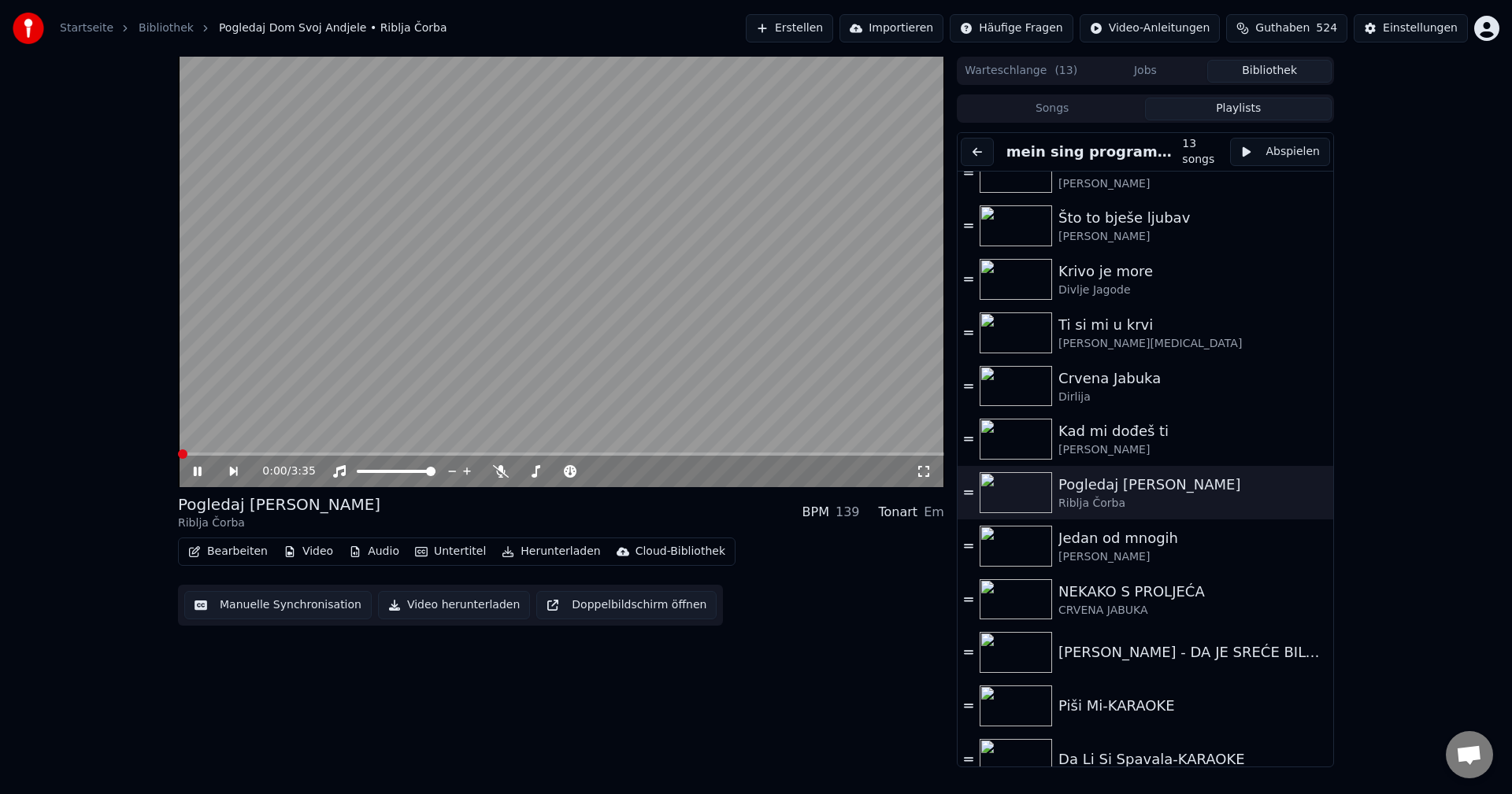
click at [178, 450] on span at bounding box center [182, 453] width 9 height 9
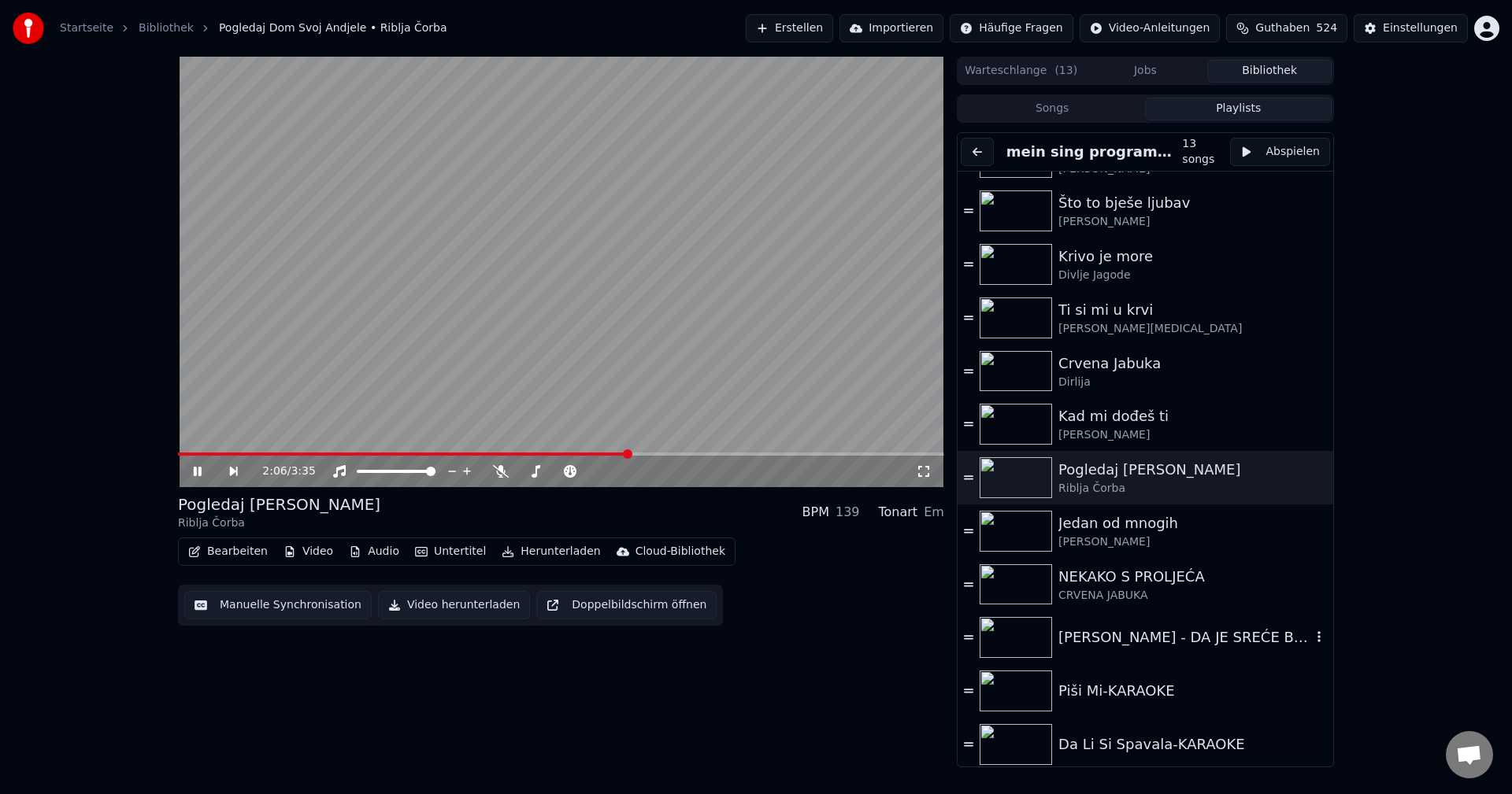
scroll to position [98, 0]
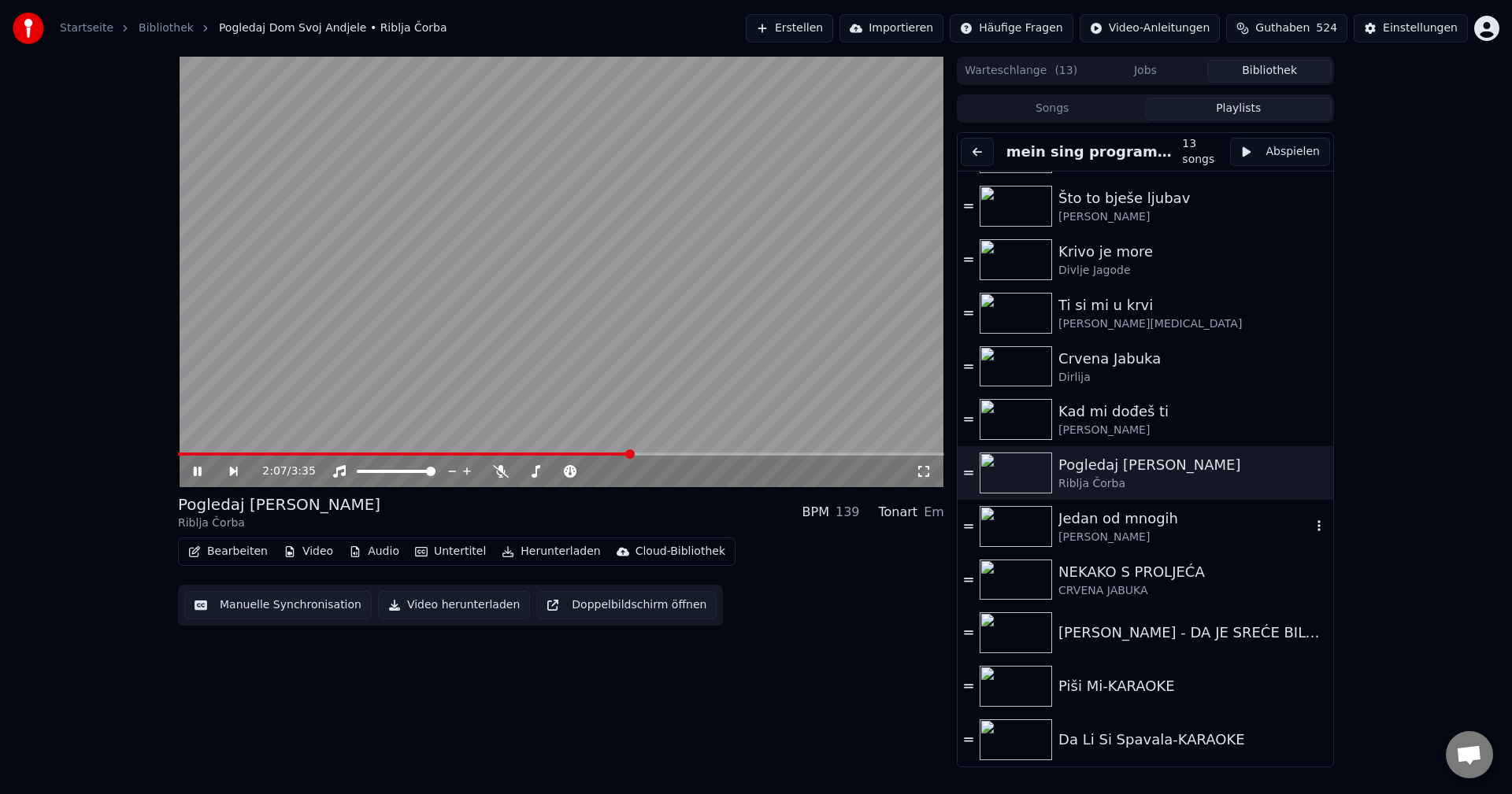
click at [1028, 512] on img at bounding box center [1016, 527] width 73 height 41
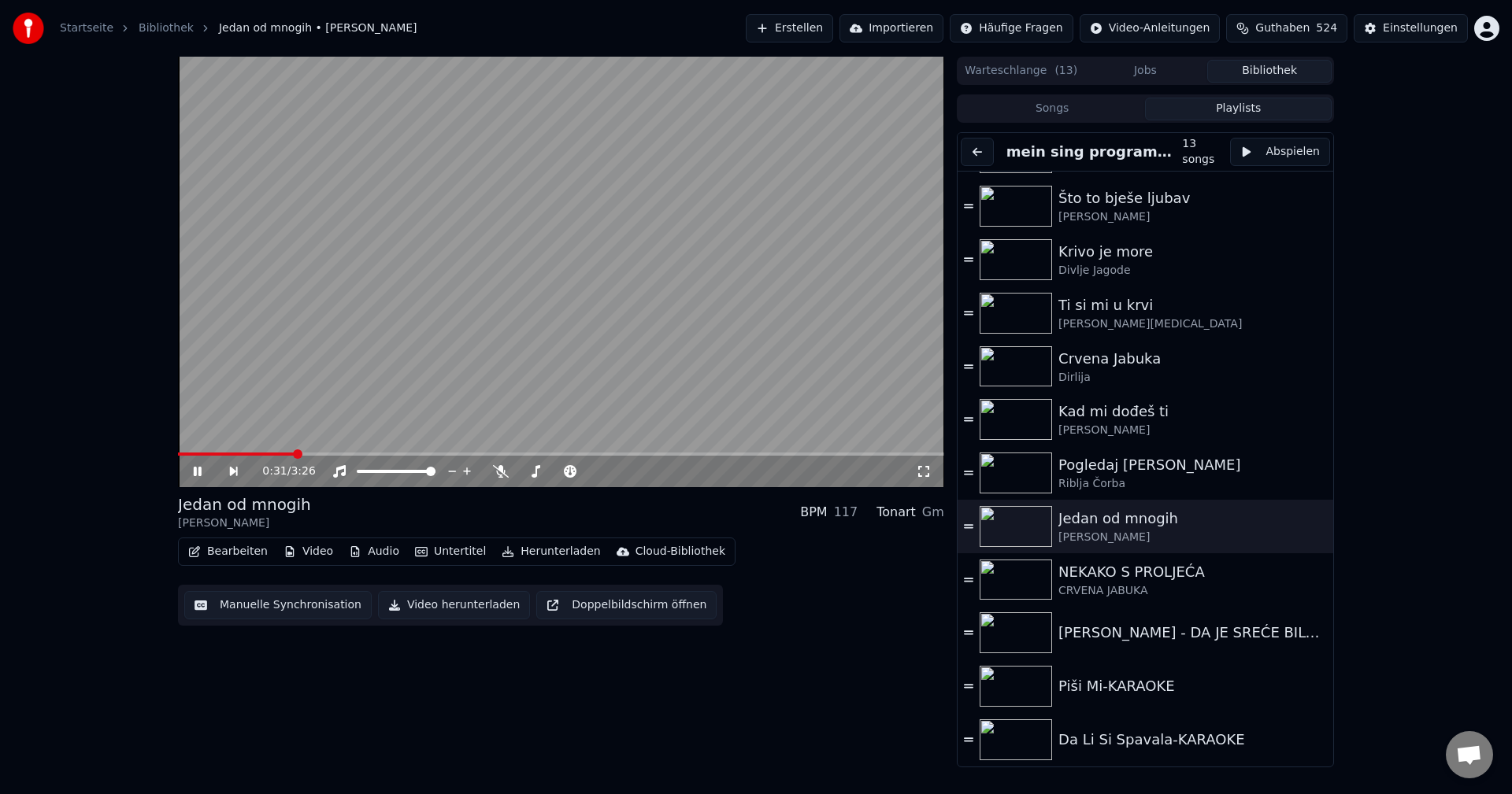
click at [209, 458] on div "0:31 / 3:26" at bounding box center [560, 471] width 766 height 32
click at [214, 452] on span at bounding box center [196, 454] width 37 height 3
click at [208, 455] on span at bounding box center [192, 454] width 30 height 3
click at [262, 452] on span at bounding box center [560, 454] width 766 height 3
click at [243, 457] on div "0:24 / 3:26" at bounding box center [560, 471] width 766 height 32
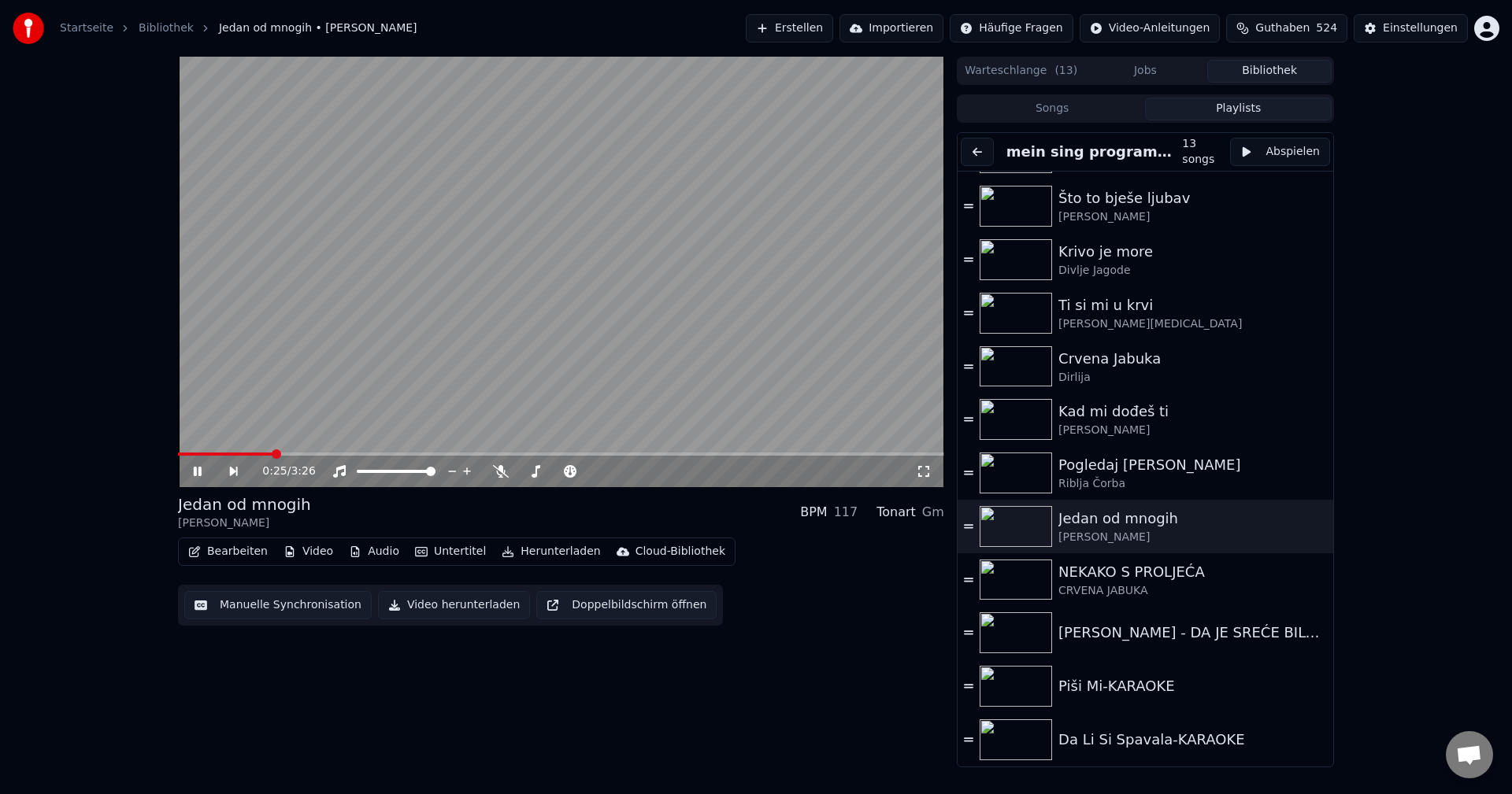
click at [244, 455] on span at bounding box center [226, 454] width 96 height 3
